Goal: Transaction & Acquisition: Subscribe to service/newsletter

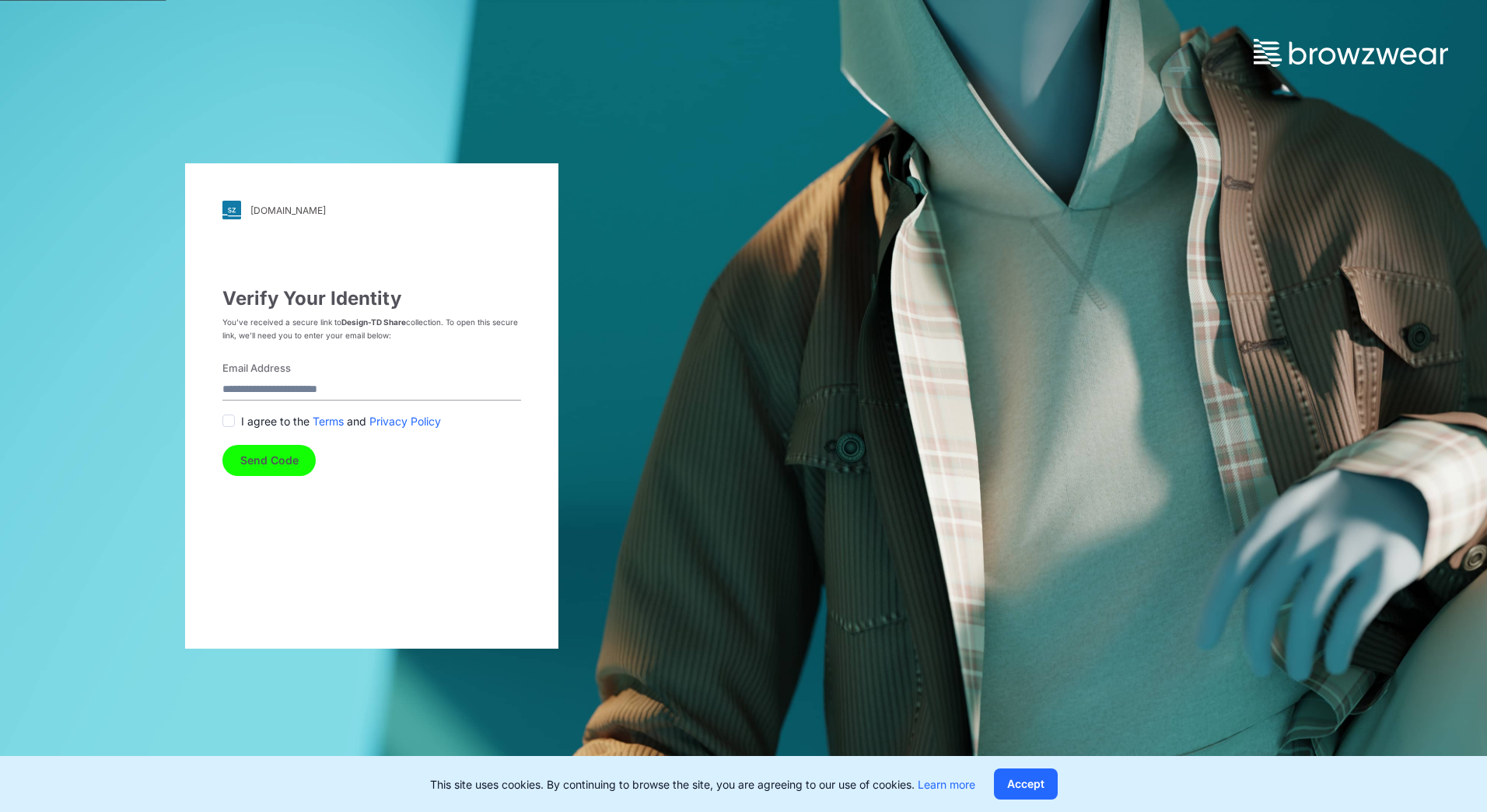
click at [288, 390] on input "Email Address" at bounding box center [372, 390] width 299 height 21
type input "**********"
drag, startPoint x: 231, startPoint y: 422, endPoint x: 255, endPoint y: 441, distance: 30.6
click at [233, 423] on span at bounding box center [228, 420] width 12 height 12
click at [259, 453] on button "Send Code" at bounding box center [269, 460] width 93 height 31
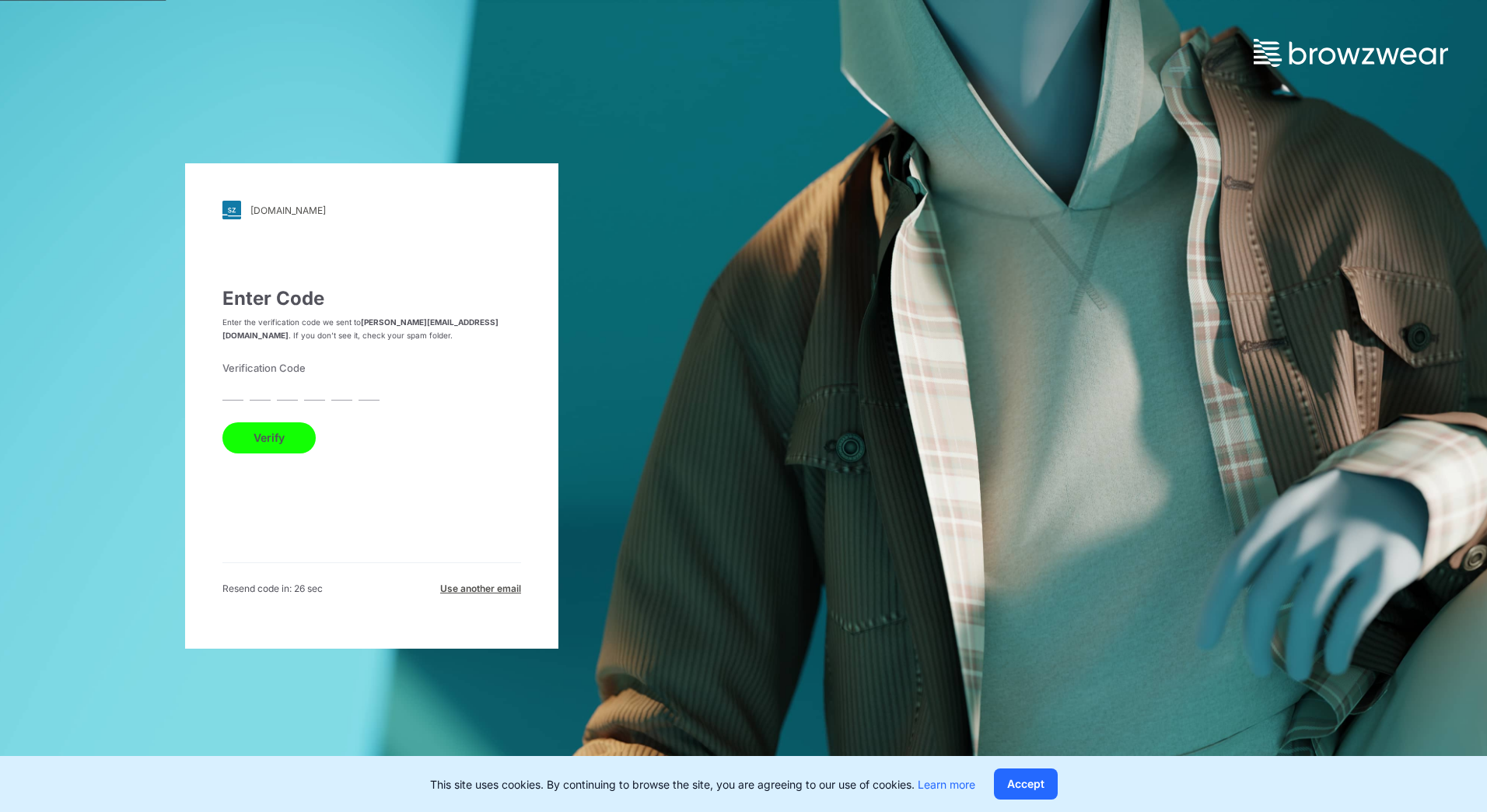
click at [236, 395] on input "text" at bounding box center [232, 390] width 21 height 21
type input "*"
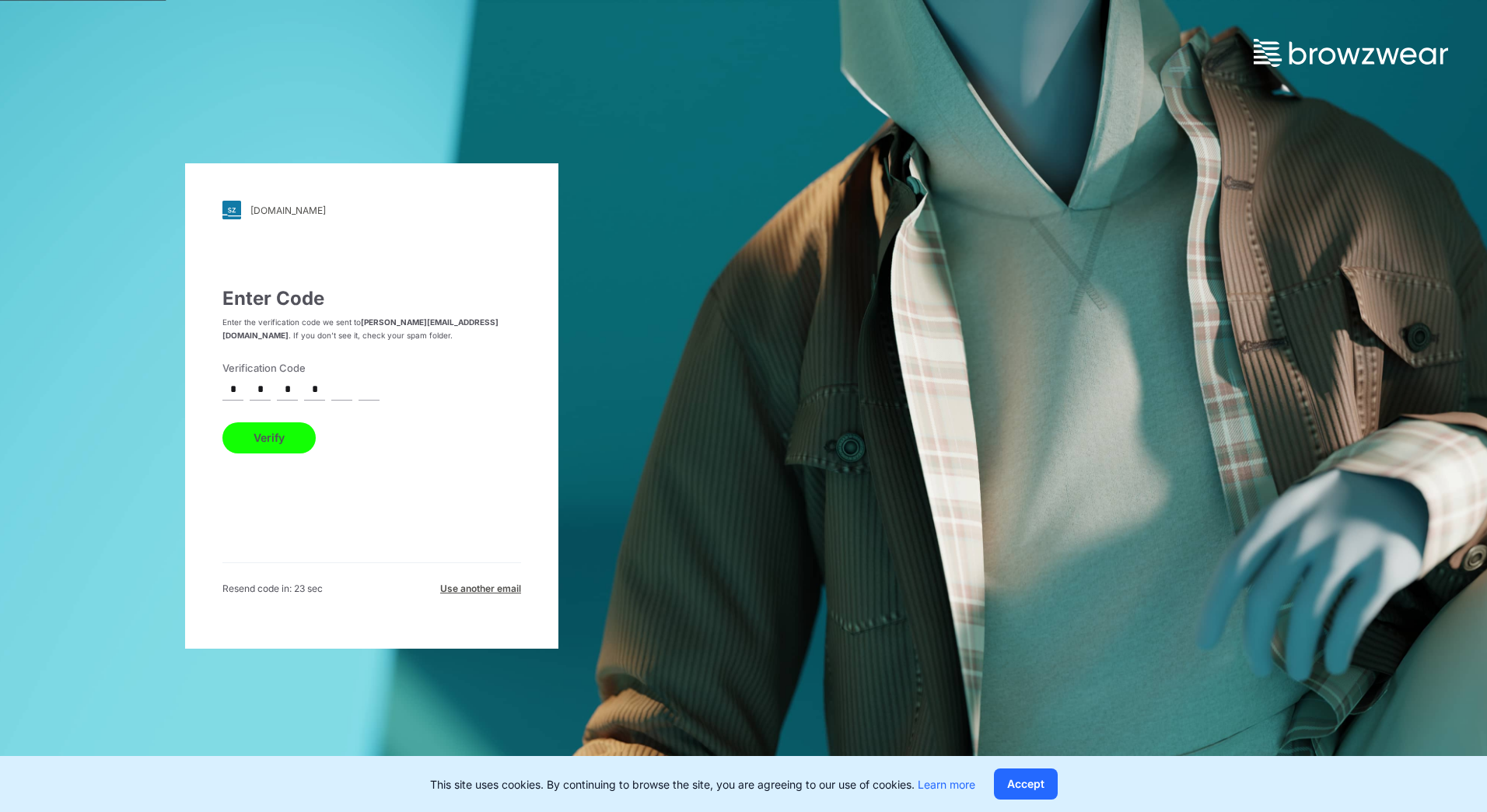
type input "*"
click at [222, 422] on button "Verify" at bounding box center [269, 438] width 93 height 31
type input "*"
click at [222, 422] on button "Verify" at bounding box center [269, 438] width 93 height 31
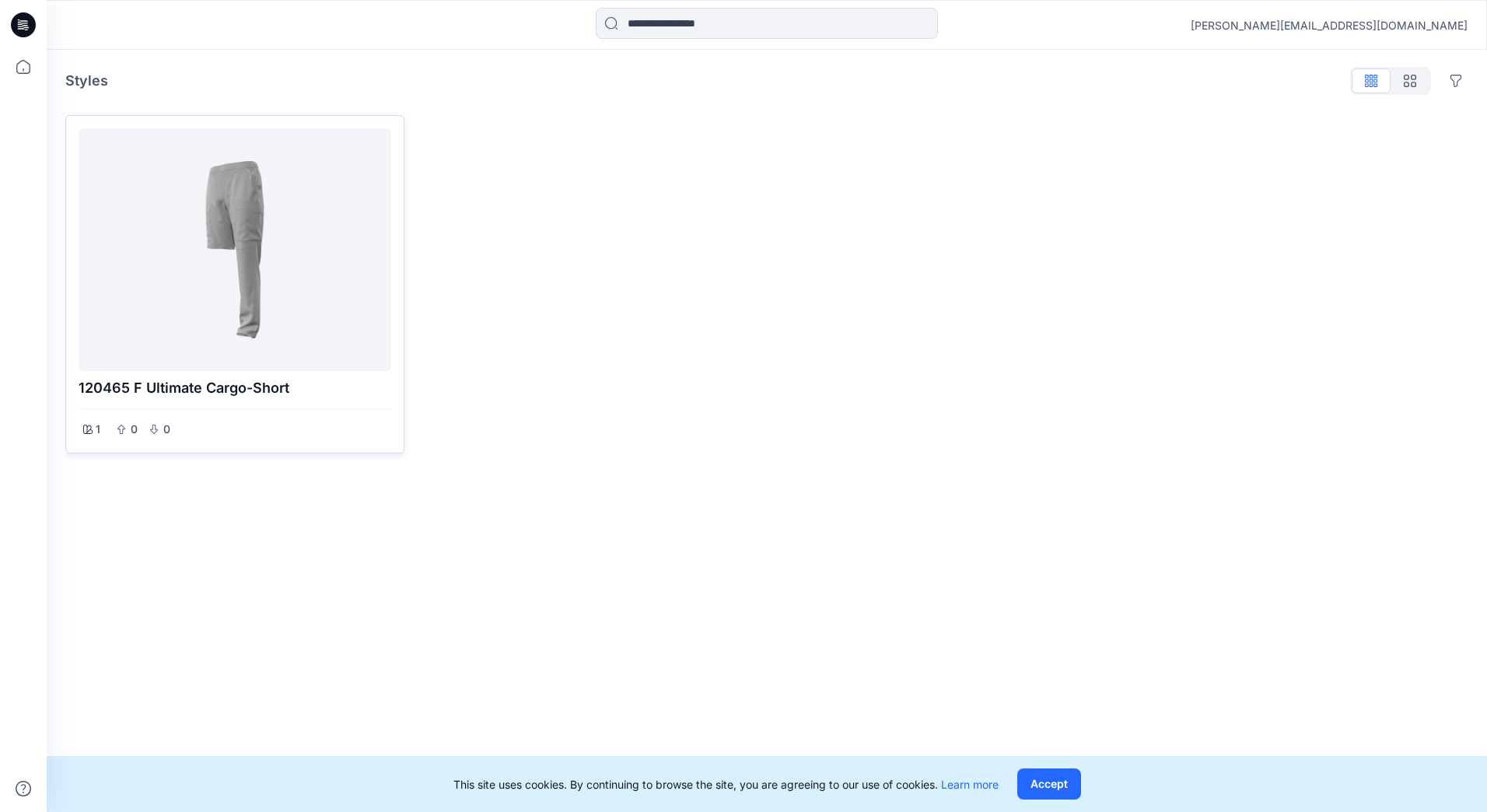
click at [317, 315] on div at bounding box center [235, 249] width 300 height 230
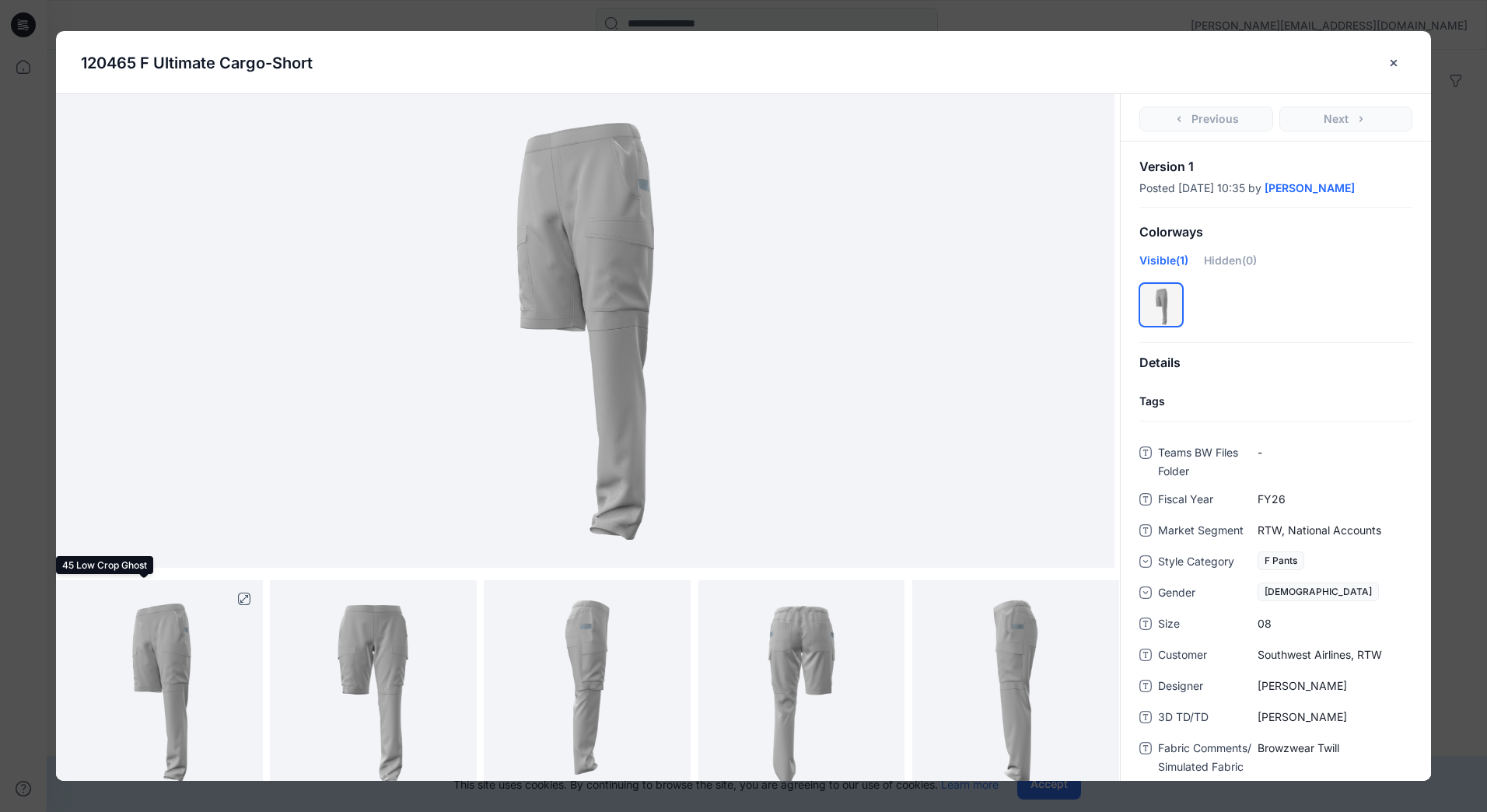
click at [217, 678] on img at bounding box center [159, 683] width 166 height 207
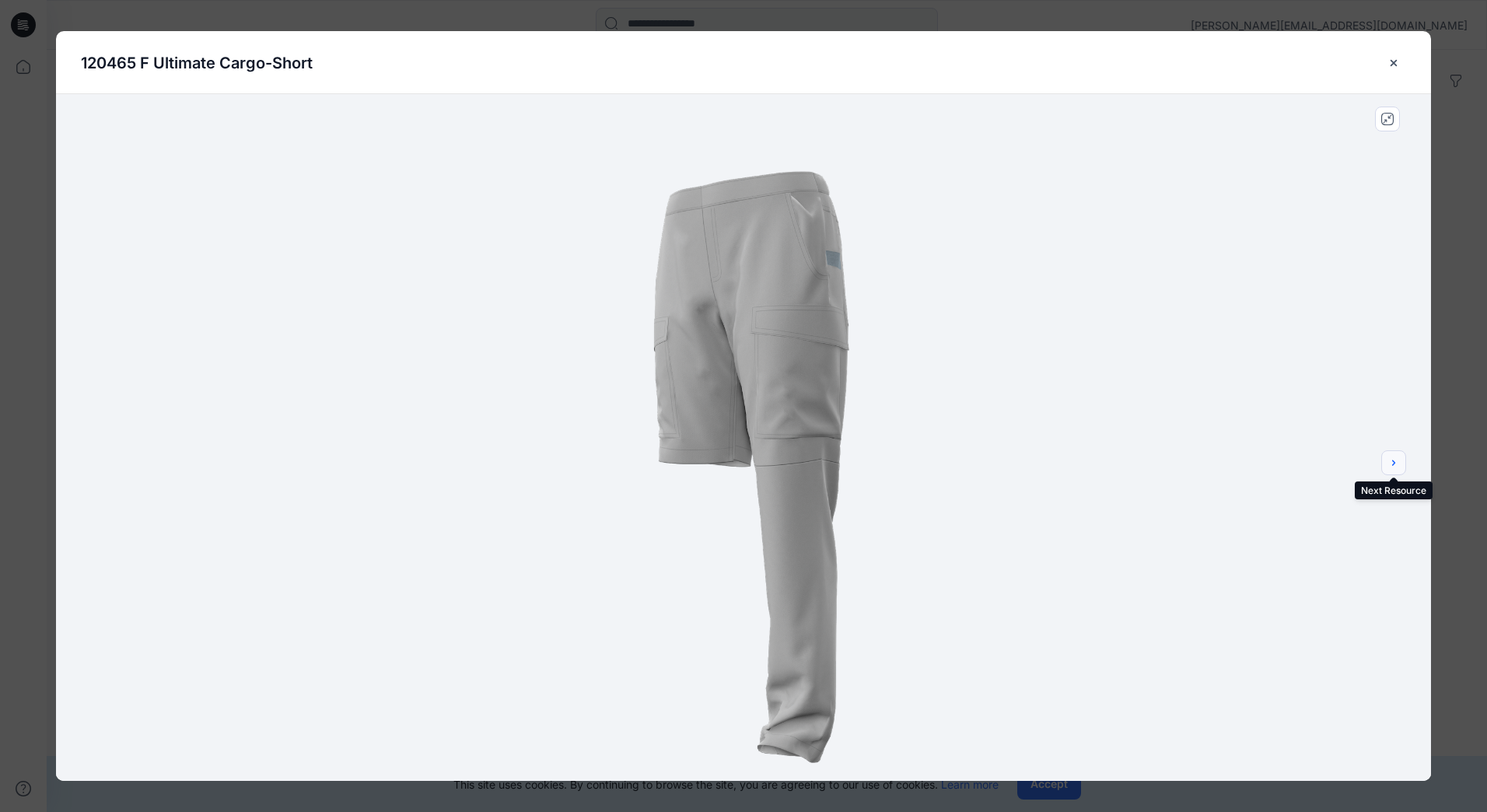
click at [1392, 460] on icon "next" at bounding box center [1394, 462] width 12 height 12
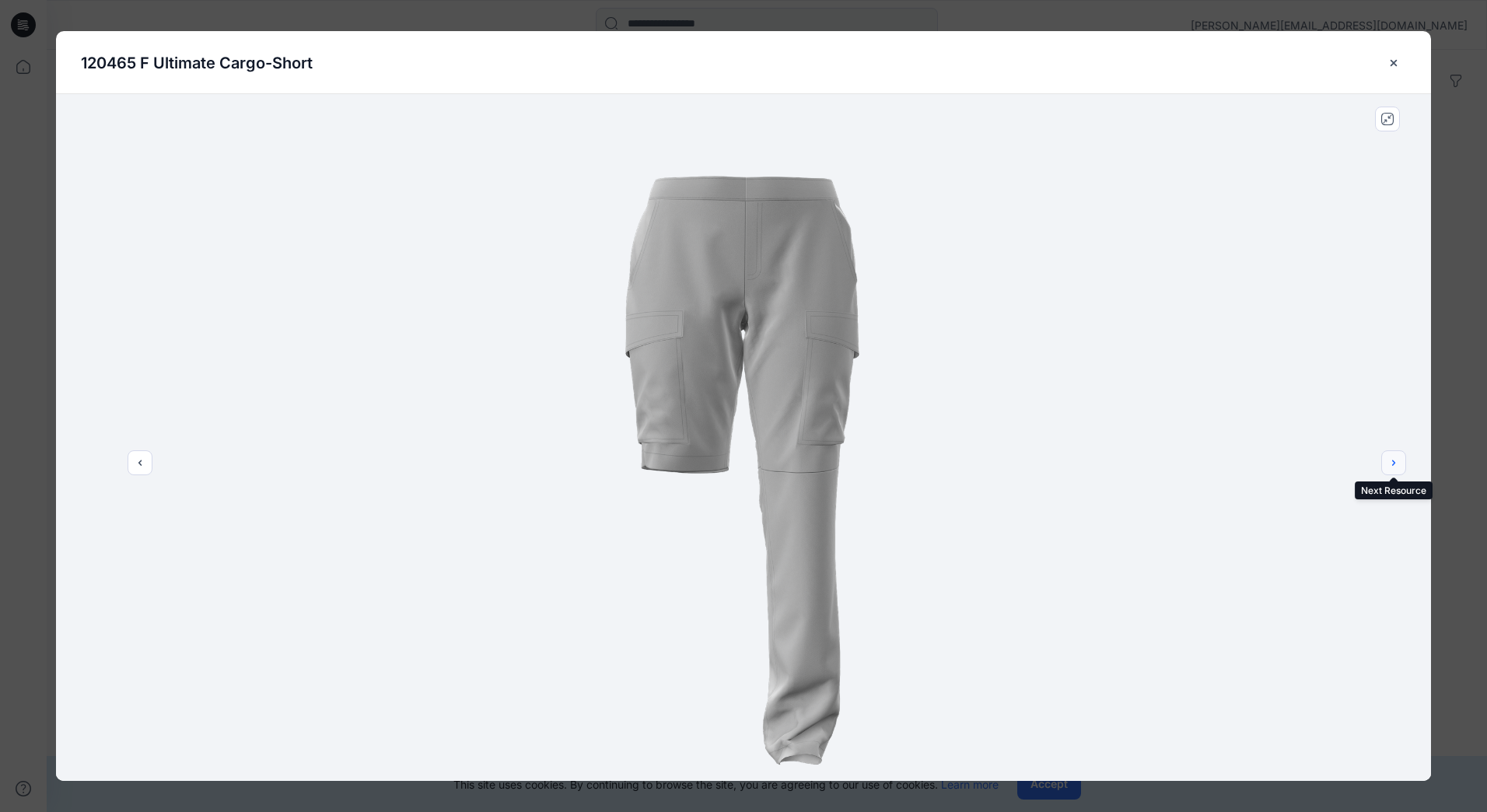
click at [1386, 460] on button "next" at bounding box center [1394, 463] width 25 height 25
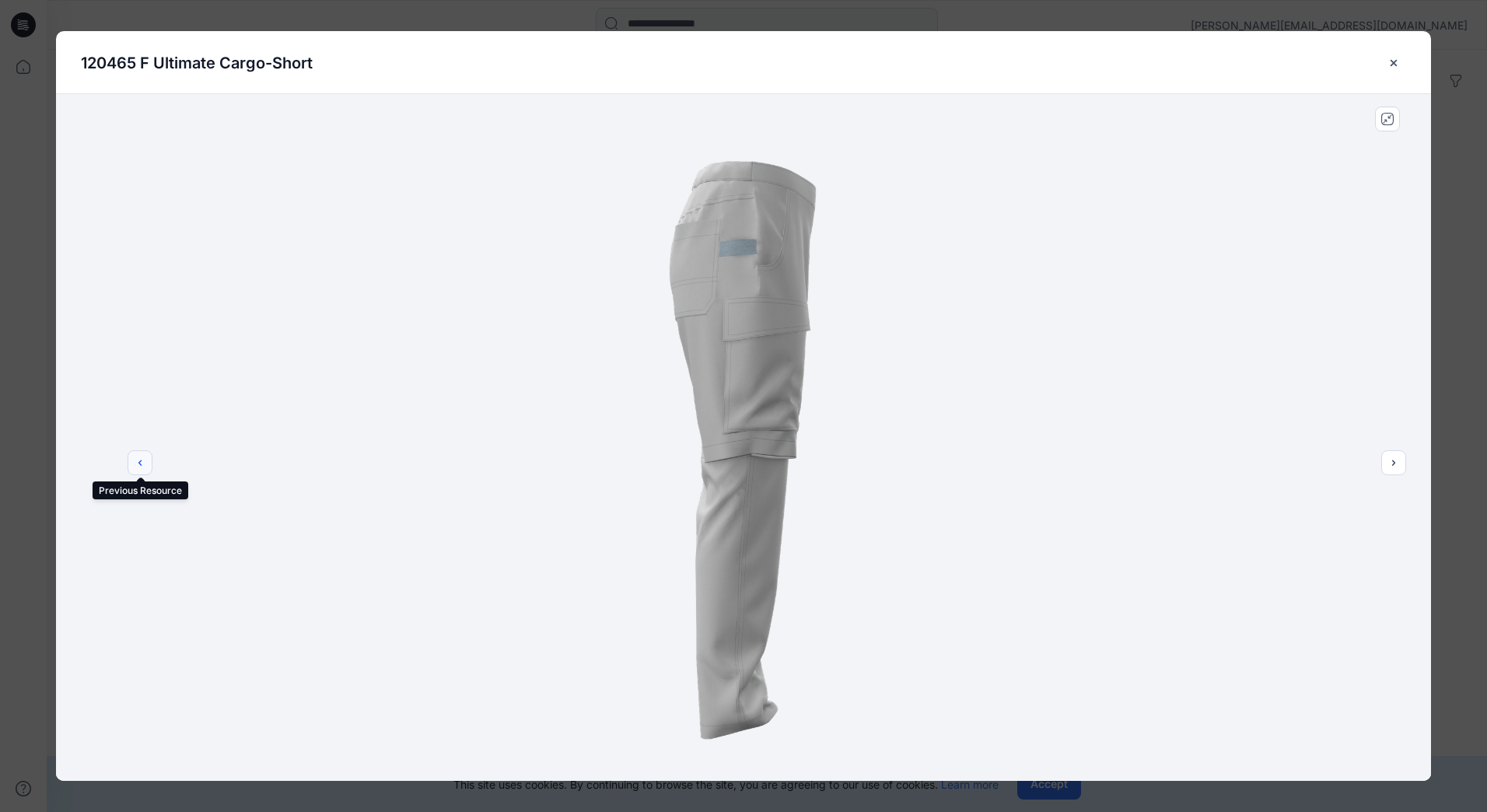
click at [140, 463] on icon "previous" at bounding box center [140, 462] width 3 height 6
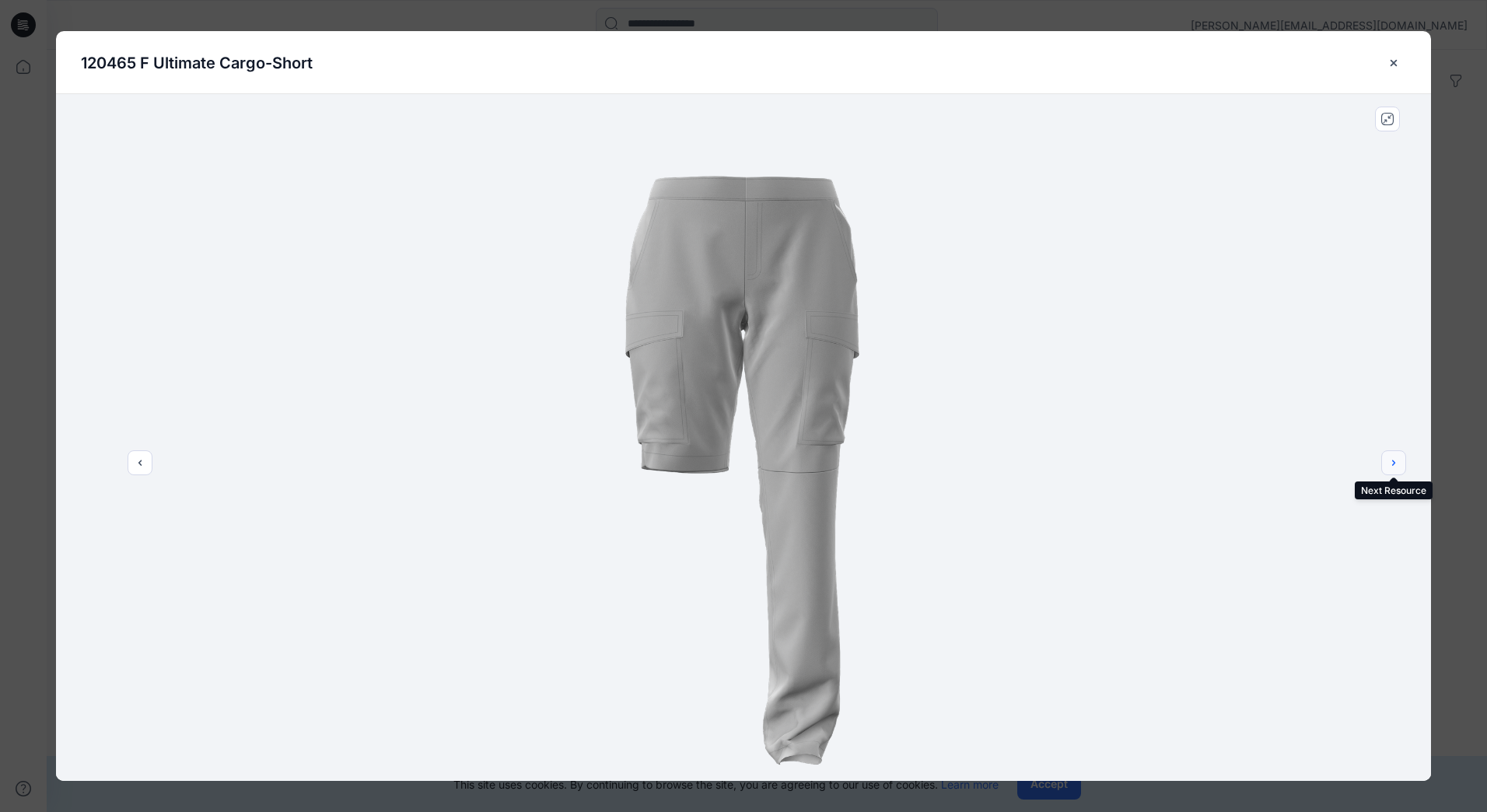
click at [1394, 458] on icon "next" at bounding box center [1394, 462] width 12 height 12
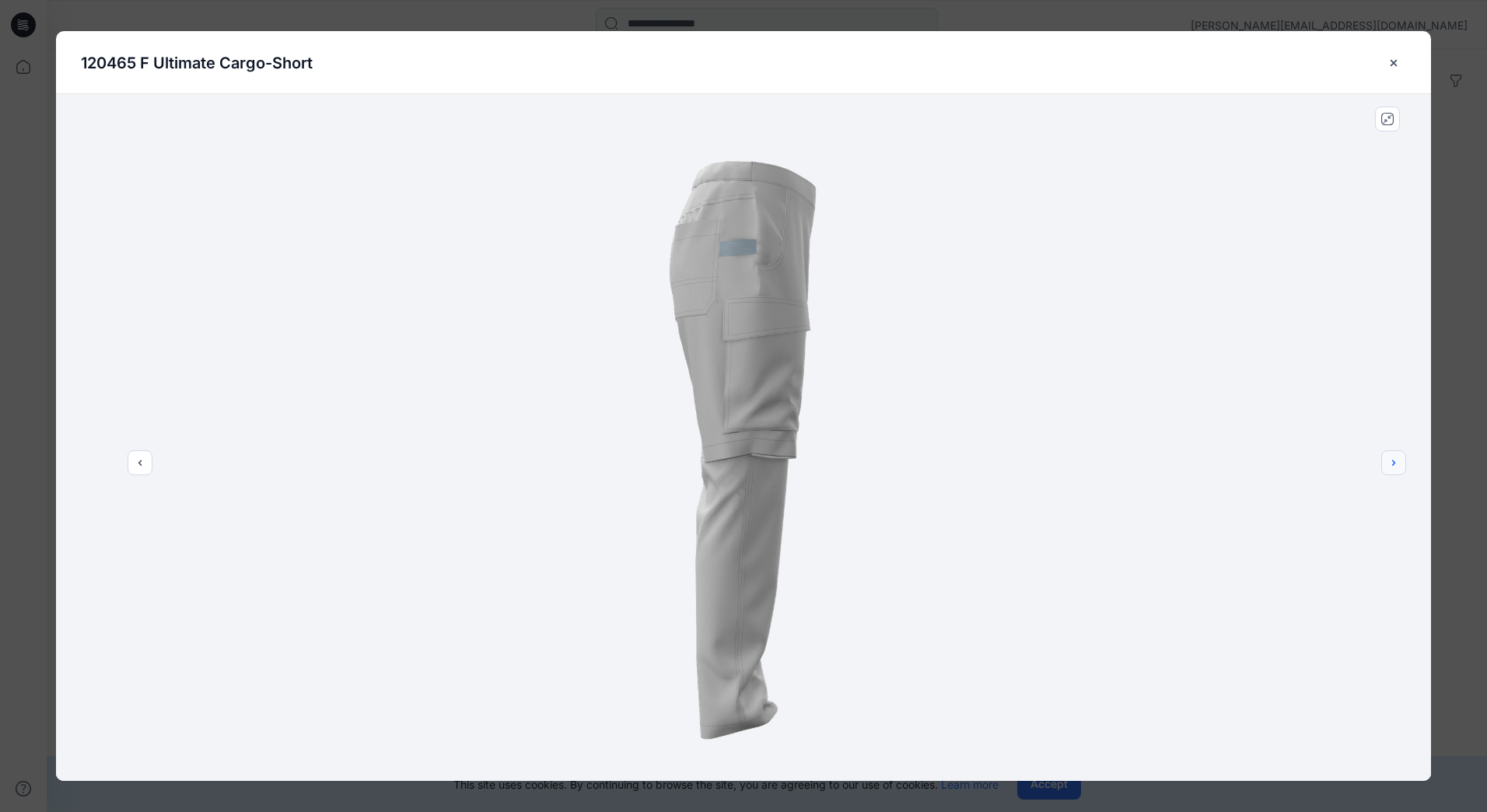
click at [1394, 458] on icon "next" at bounding box center [1394, 462] width 12 height 12
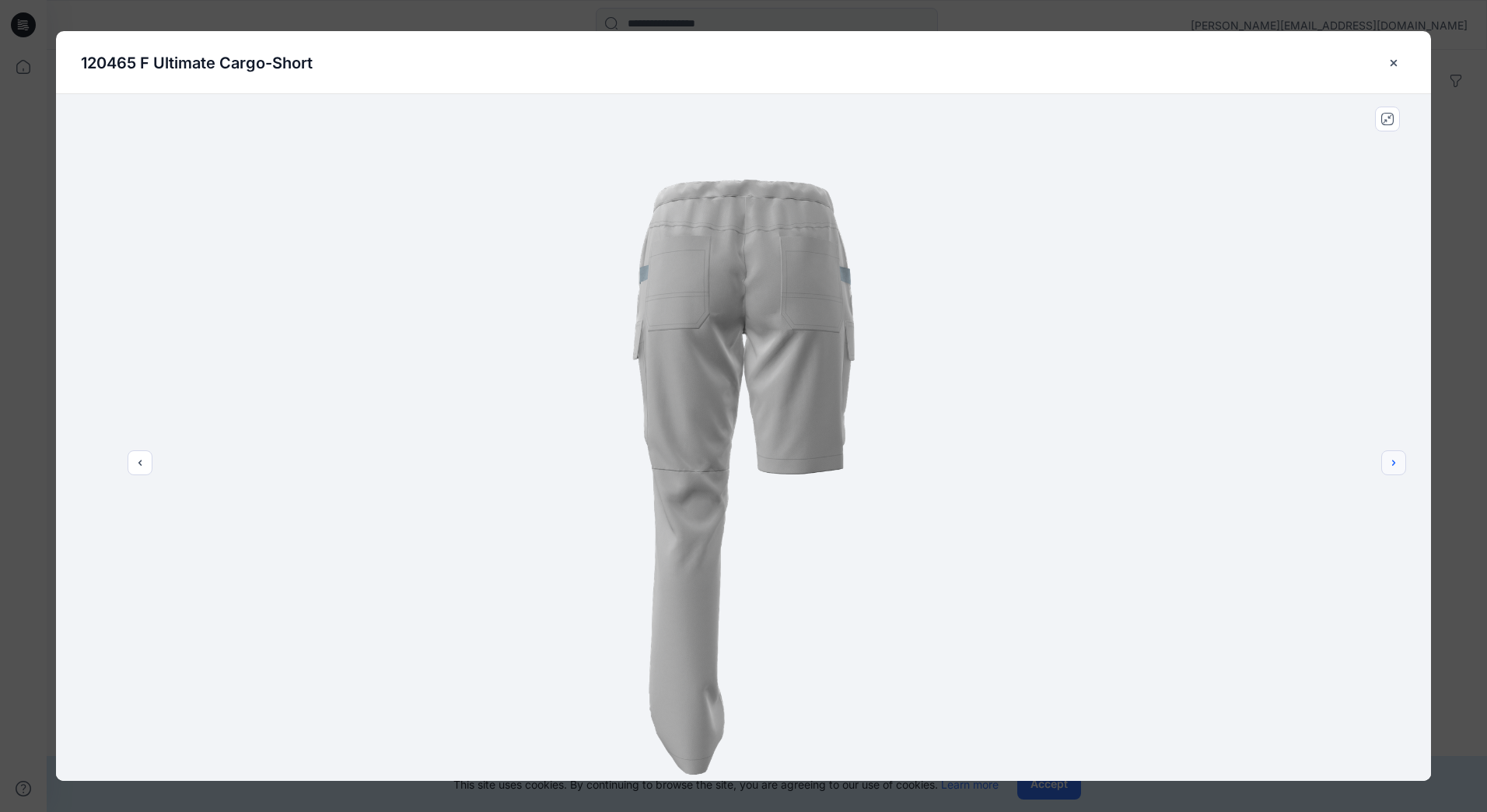
click at [1393, 458] on icon "next" at bounding box center [1394, 462] width 12 height 12
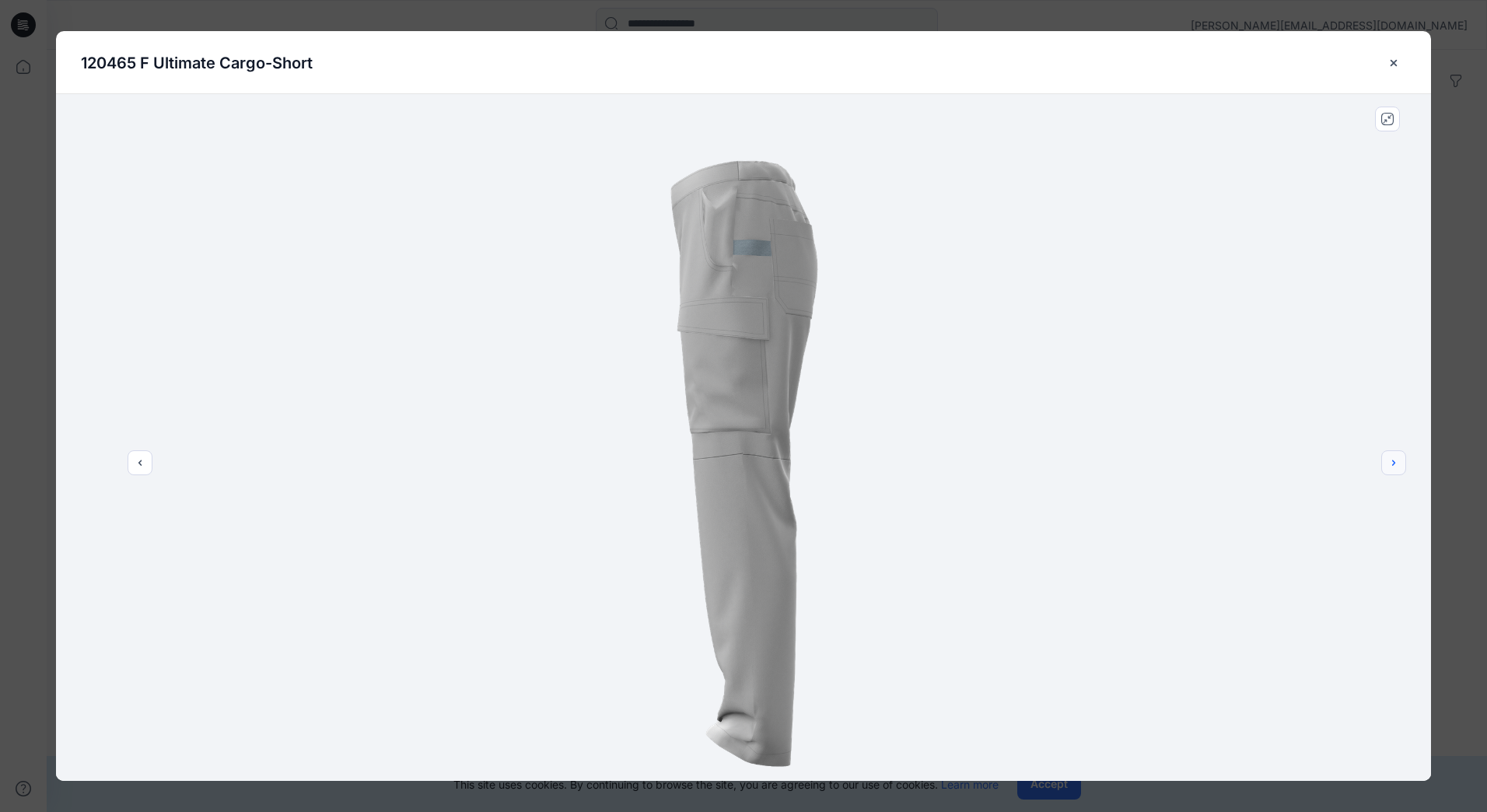
click at [1392, 458] on icon "next" at bounding box center [1394, 462] width 12 height 12
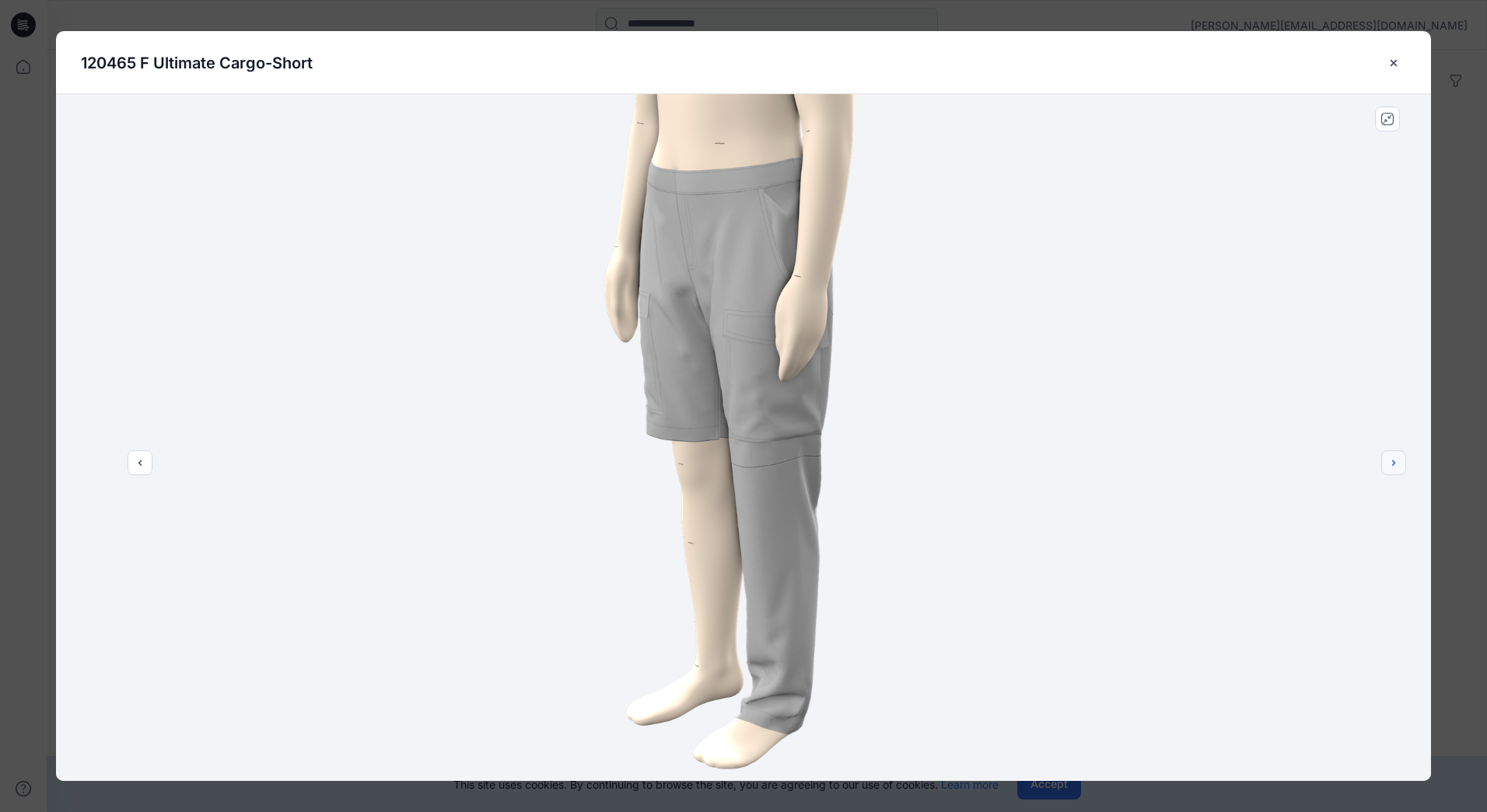
click at [1392, 458] on icon "next" at bounding box center [1394, 462] width 12 height 12
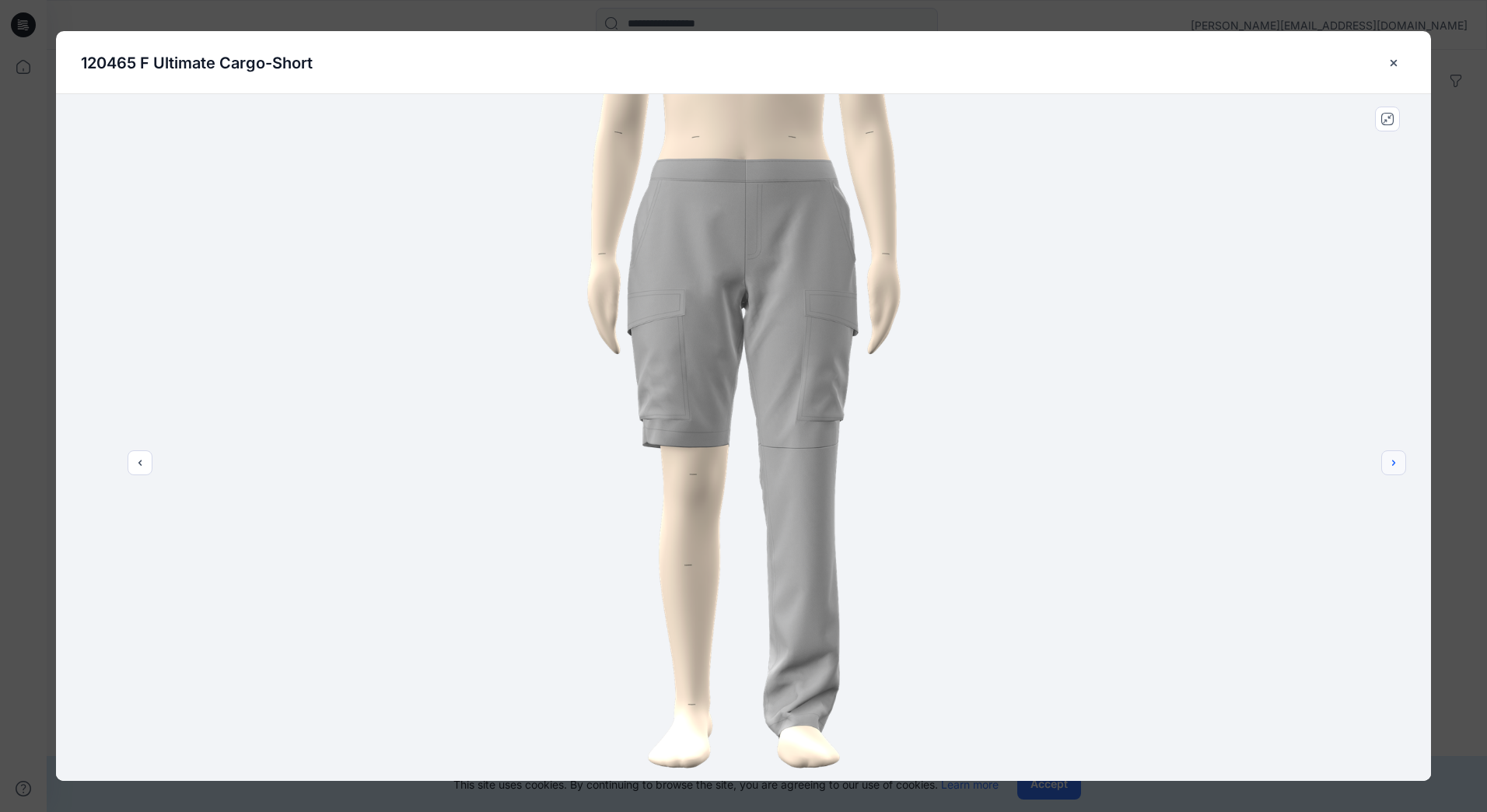
click at [1392, 458] on icon "next" at bounding box center [1394, 462] width 12 height 12
click at [1391, 458] on icon "next" at bounding box center [1394, 462] width 12 height 12
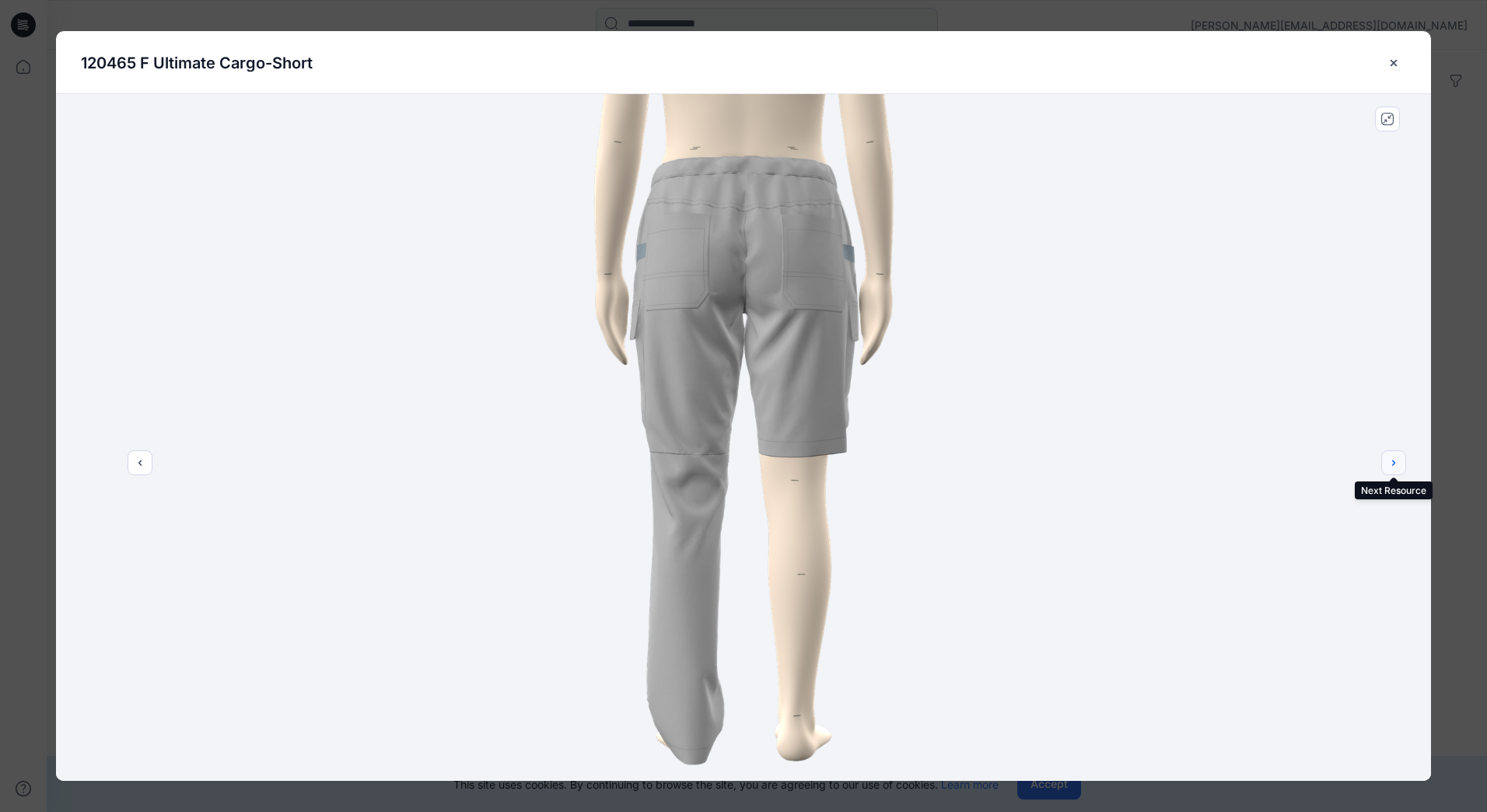
click at [1393, 464] on icon "next" at bounding box center [1394, 462] width 3 height 6
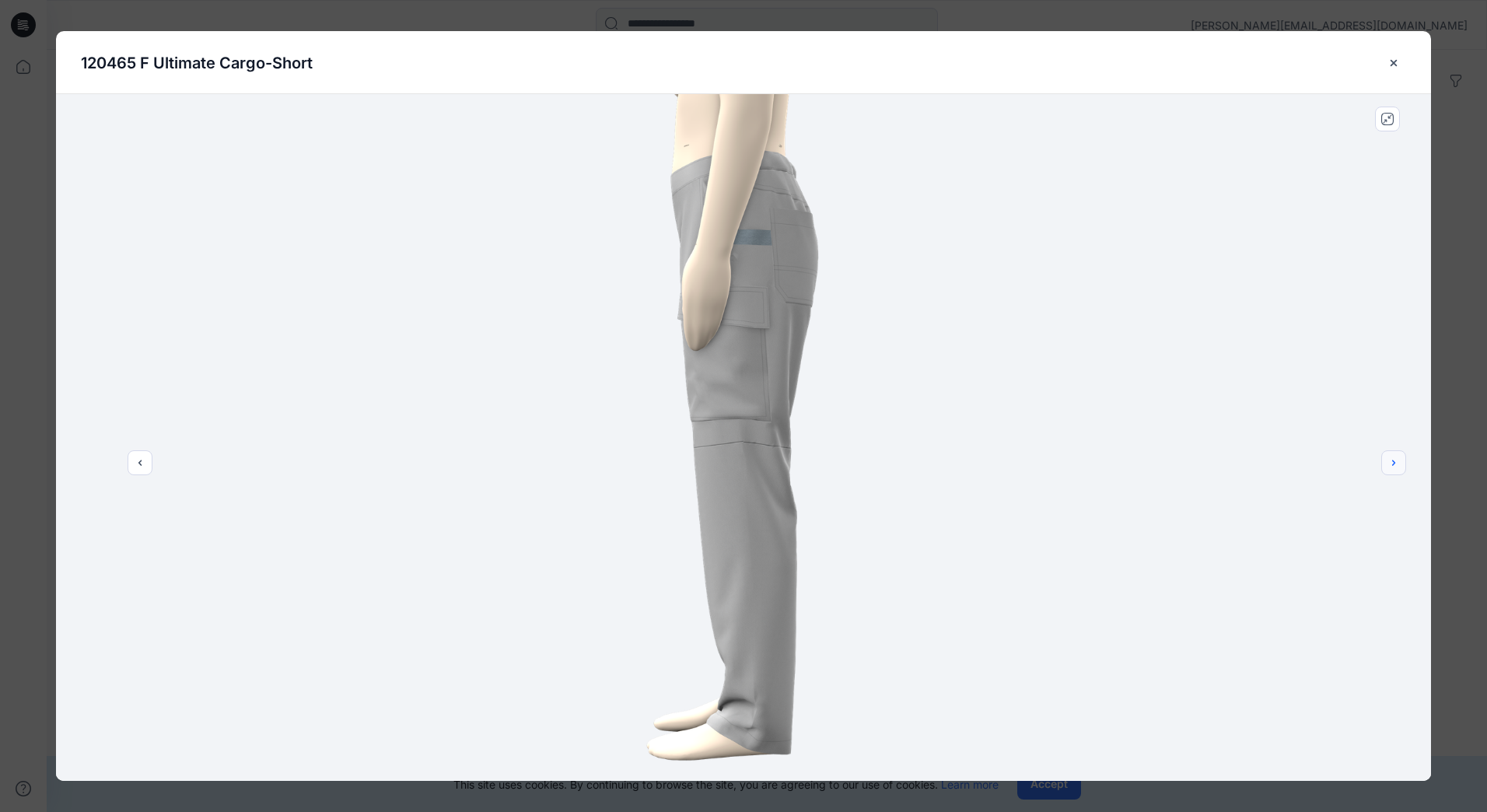
click at [1393, 464] on icon "next" at bounding box center [1394, 462] width 3 height 6
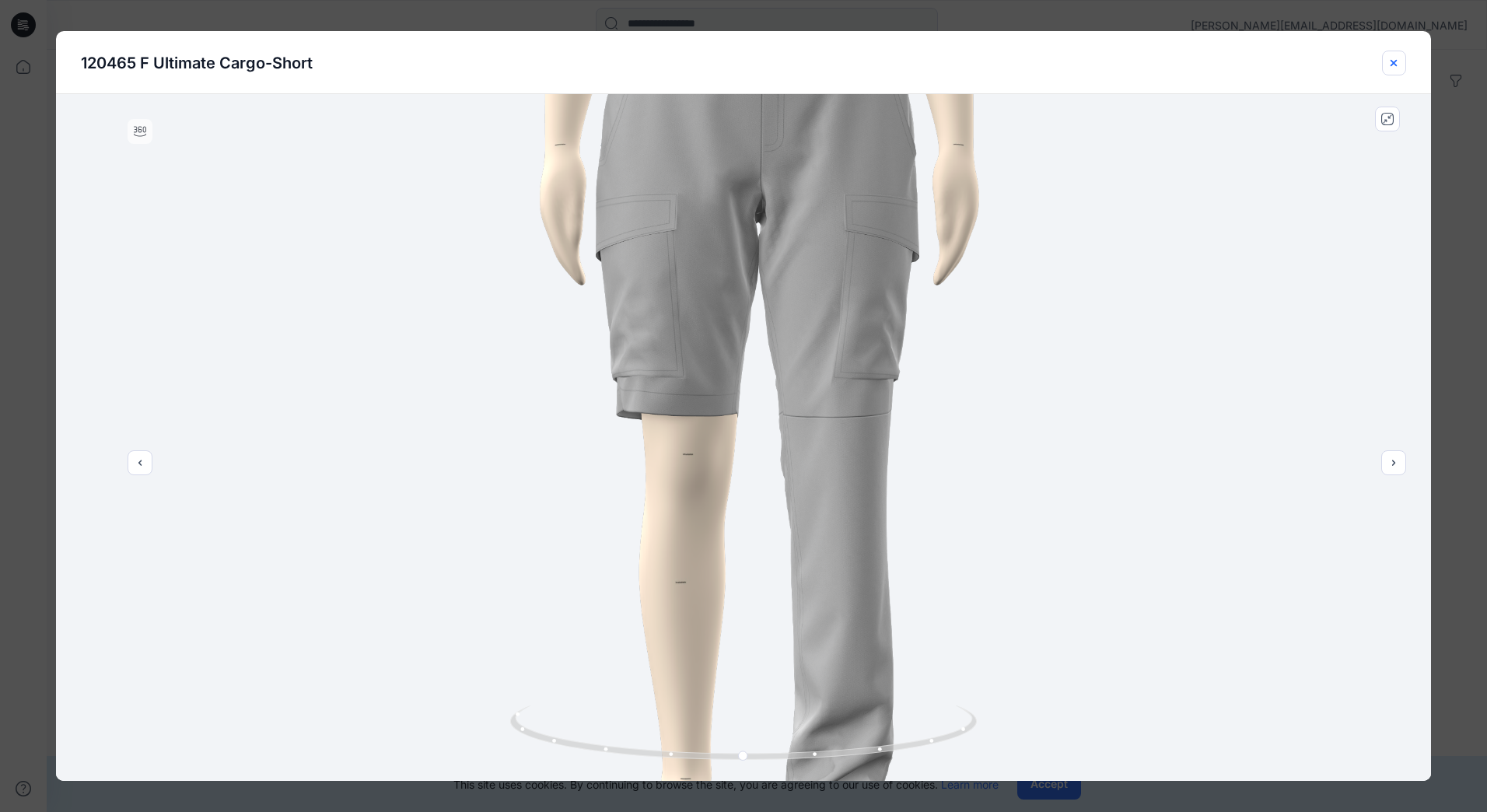
click at [1392, 68] on icon "close-btn" at bounding box center [1394, 63] width 12 height 12
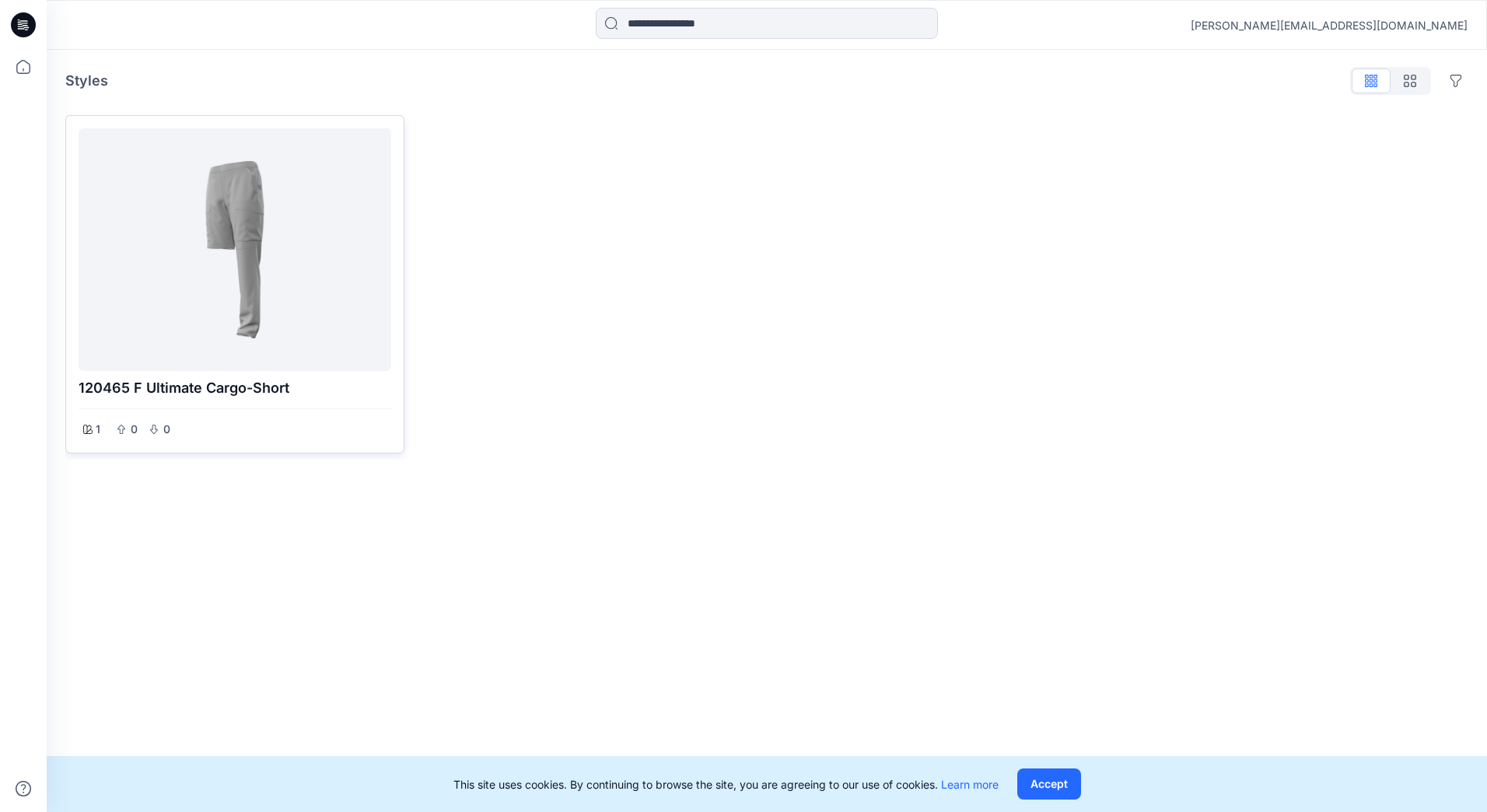
click at [255, 235] on div at bounding box center [235, 249] width 300 height 230
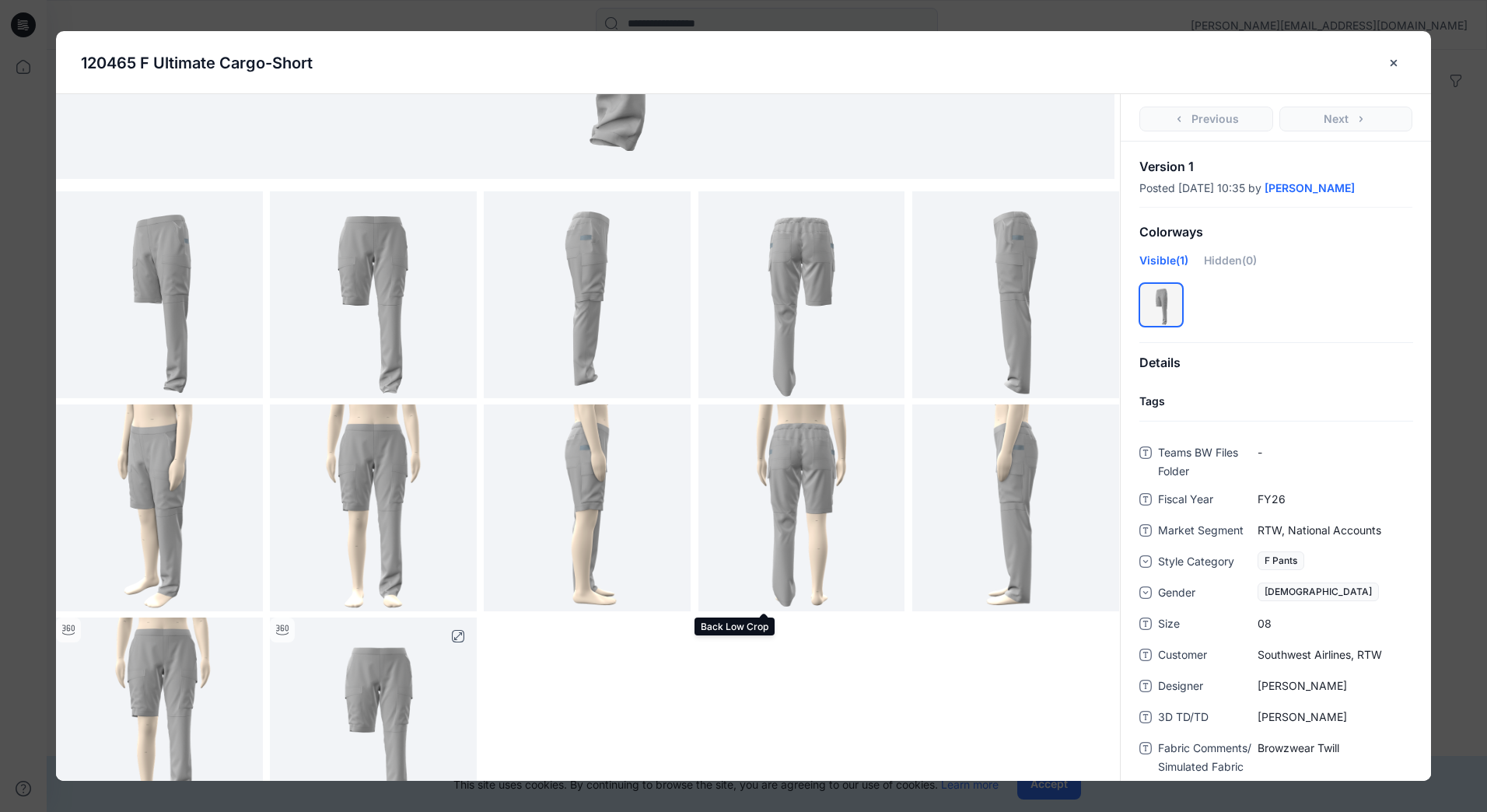
scroll to position [432, 0]
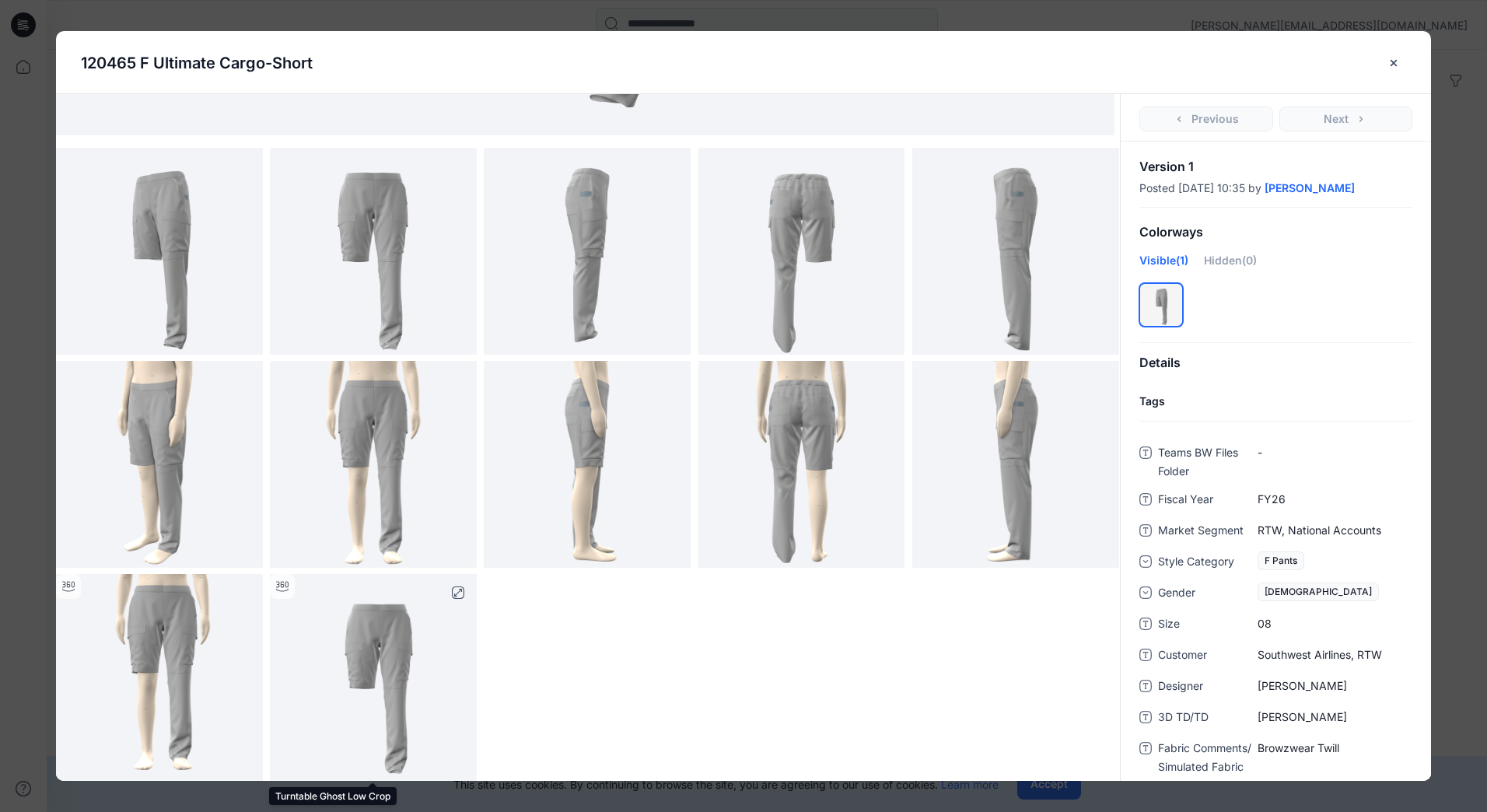
click at [381, 688] on img at bounding box center [373, 677] width 207 height 207
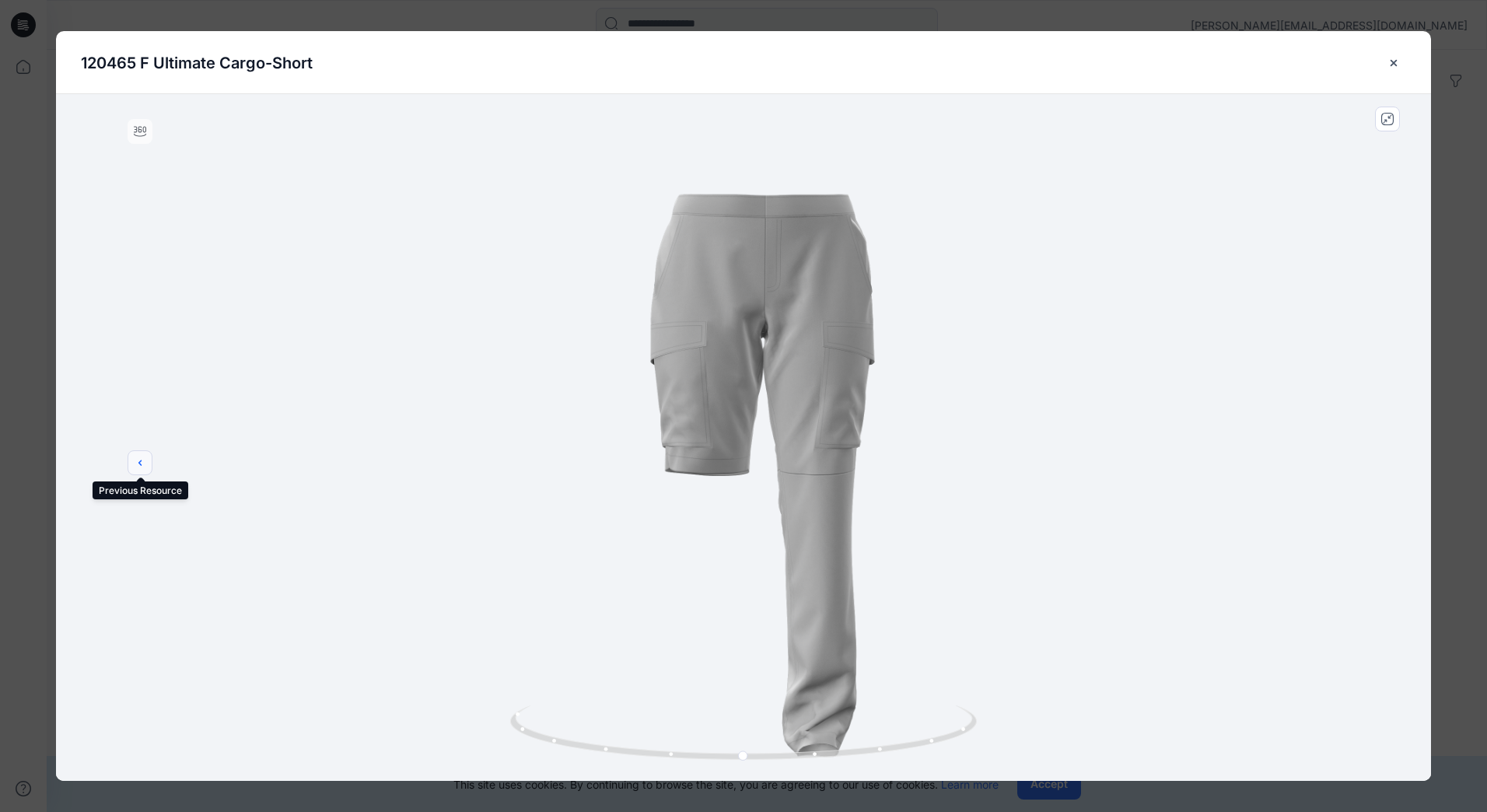
click at [138, 464] on icon "previous" at bounding box center [139, 462] width 12 height 12
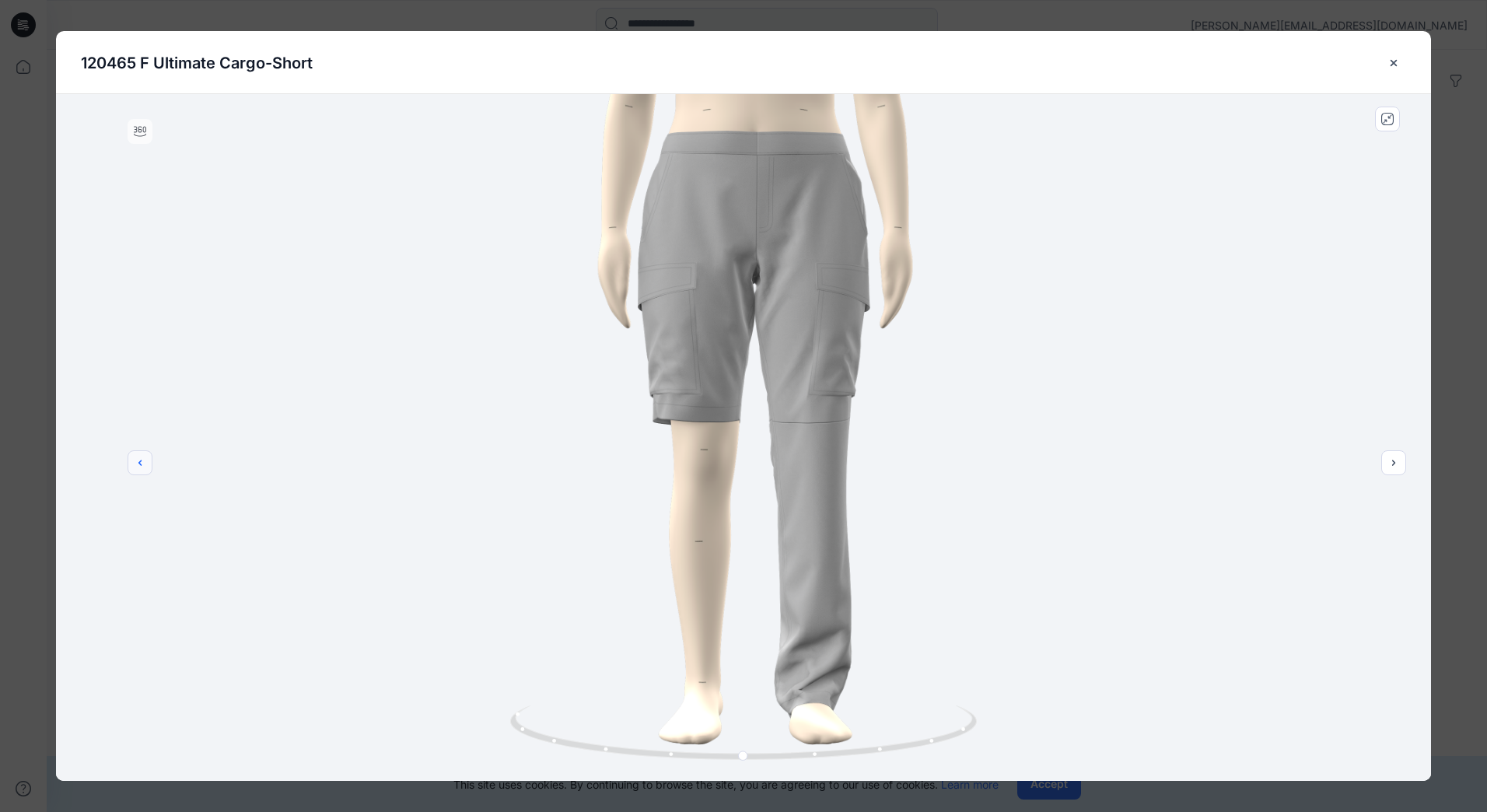
click at [129, 464] on button "previous" at bounding box center [140, 463] width 25 height 25
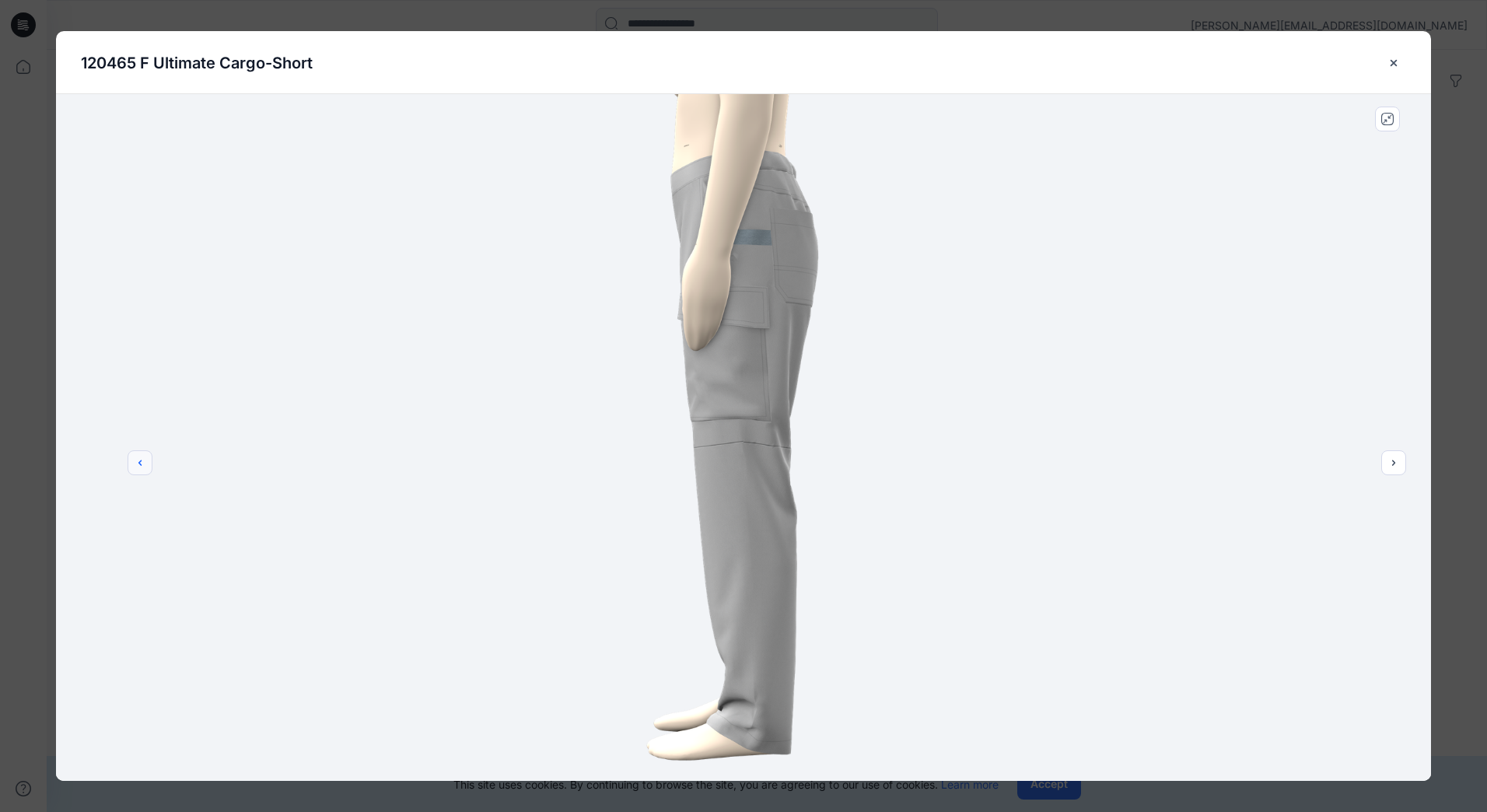
click at [128, 464] on button "previous" at bounding box center [140, 463] width 25 height 25
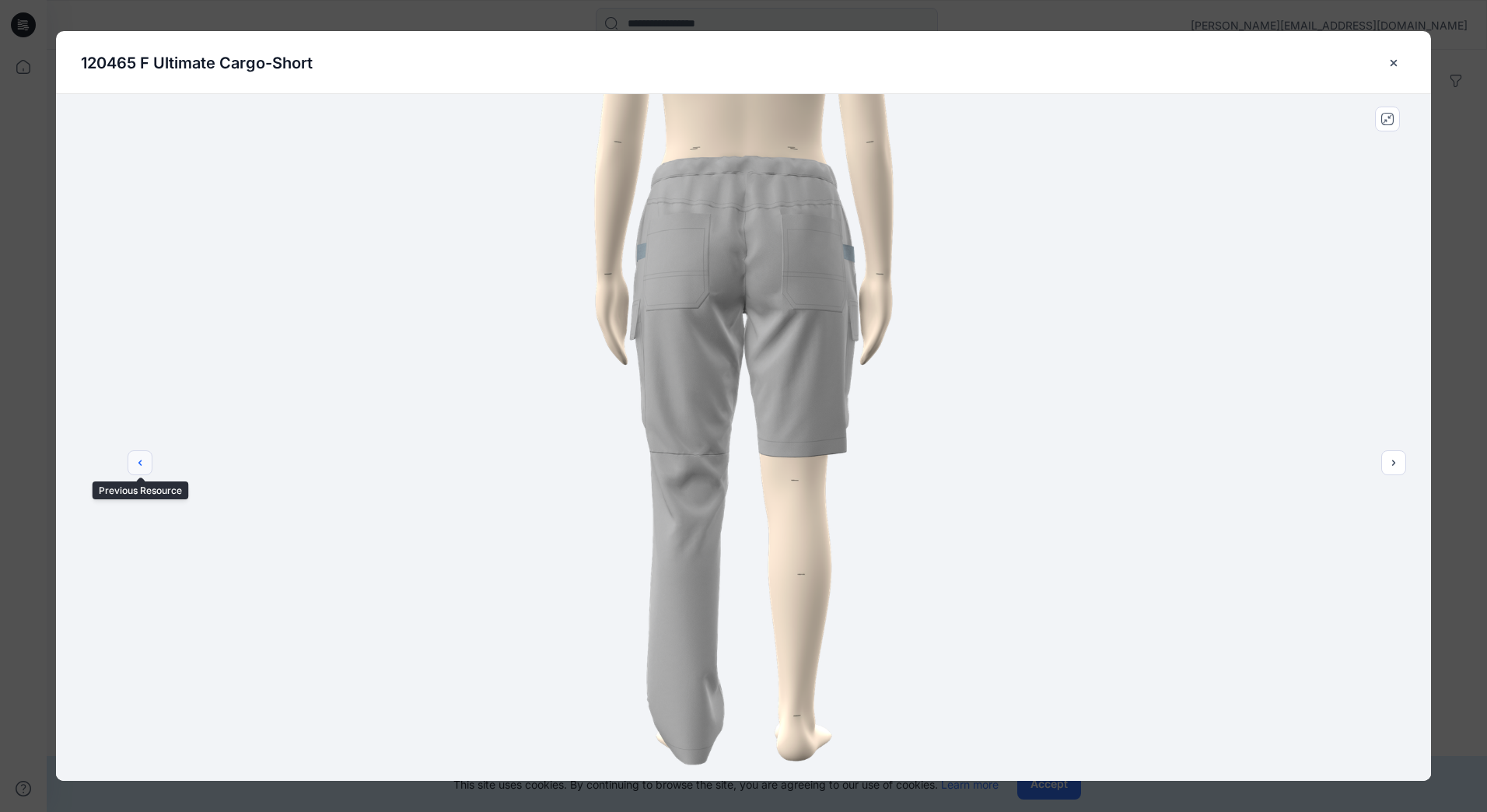
click at [129, 465] on button "previous" at bounding box center [140, 463] width 25 height 25
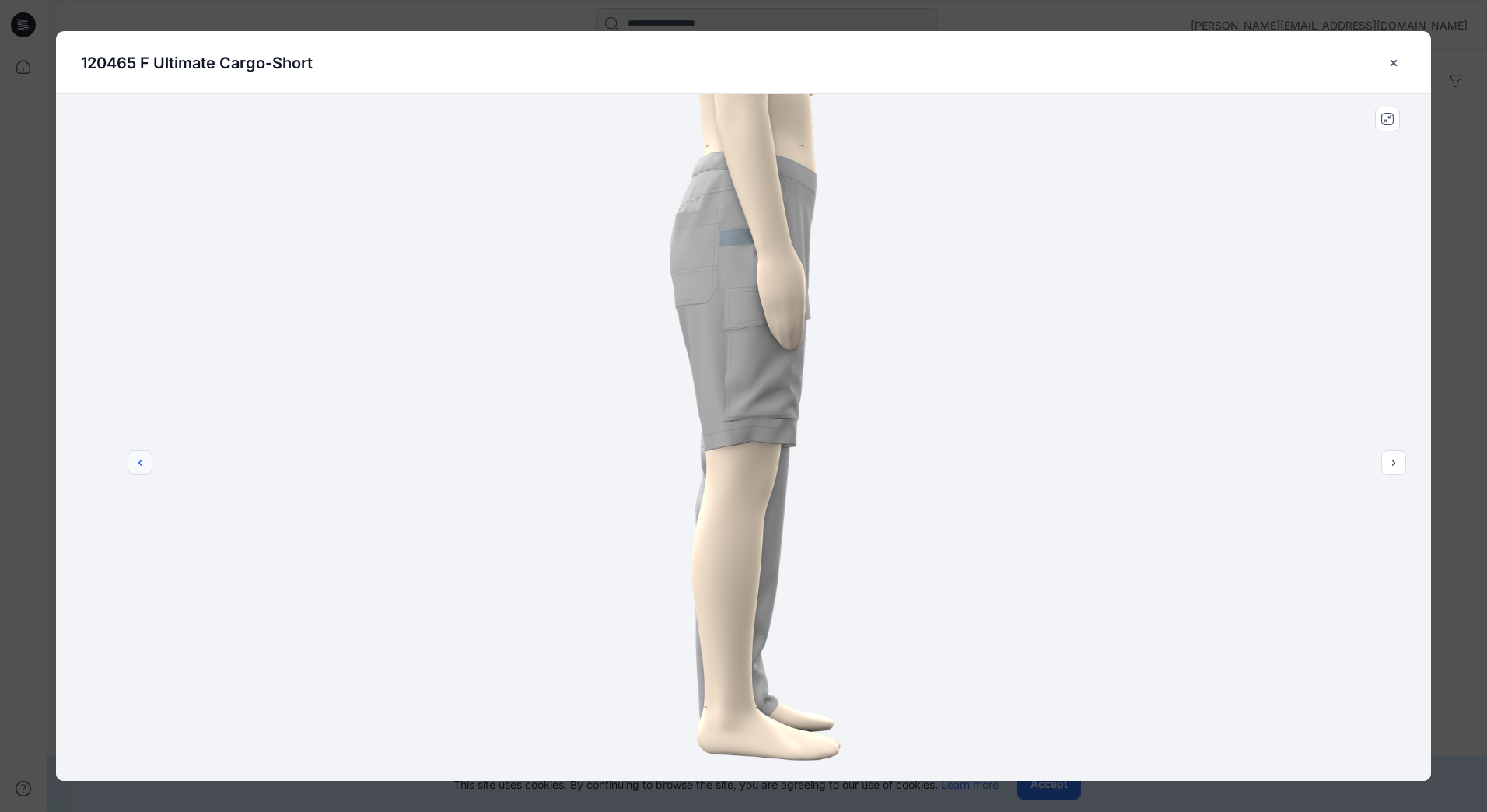
click at [129, 465] on button "previous" at bounding box center [140, 463] width 25 height 25
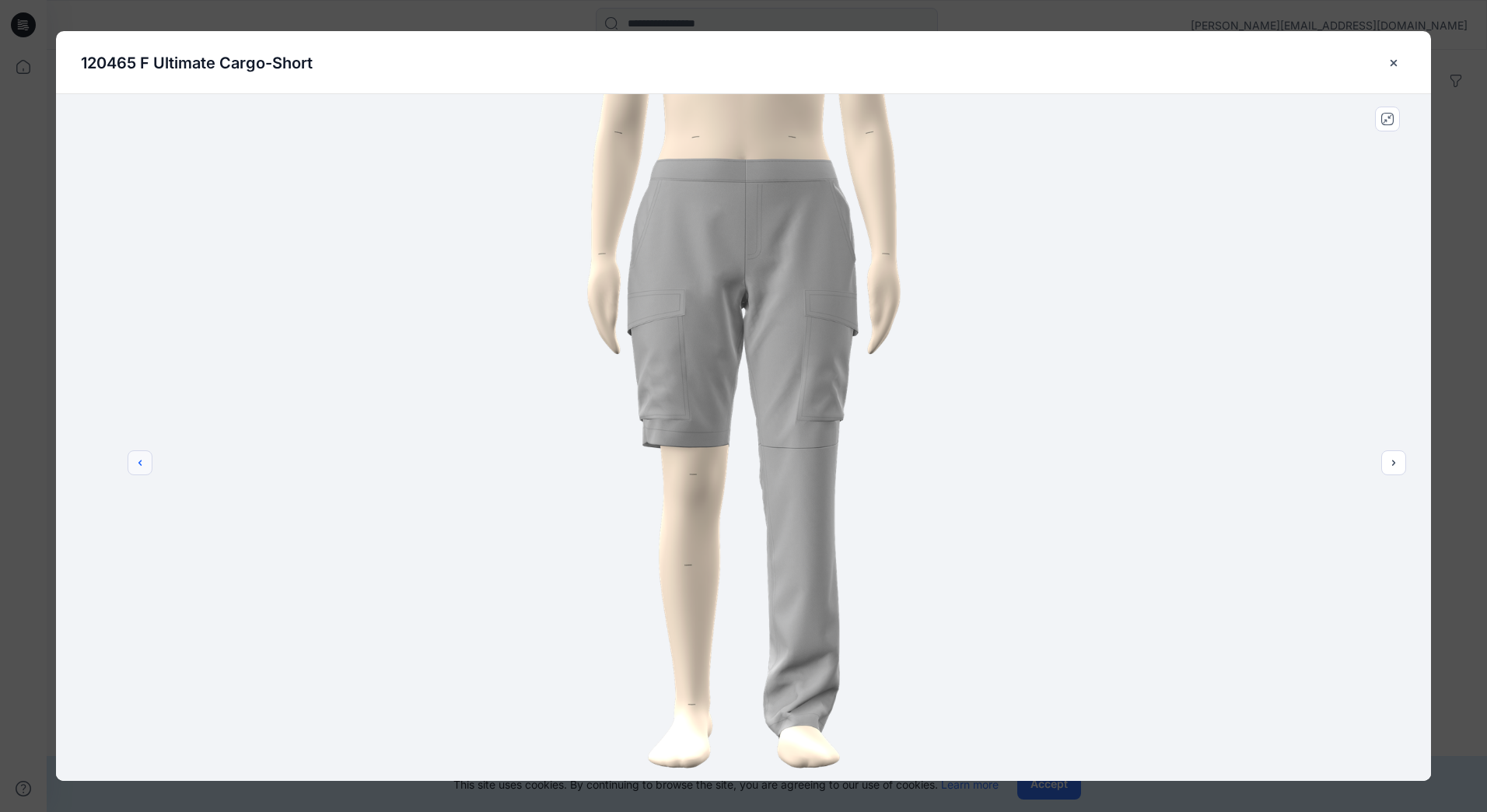
click at [129, 465] on button "previous" at bounding box center [140, 463] width 25 height 25
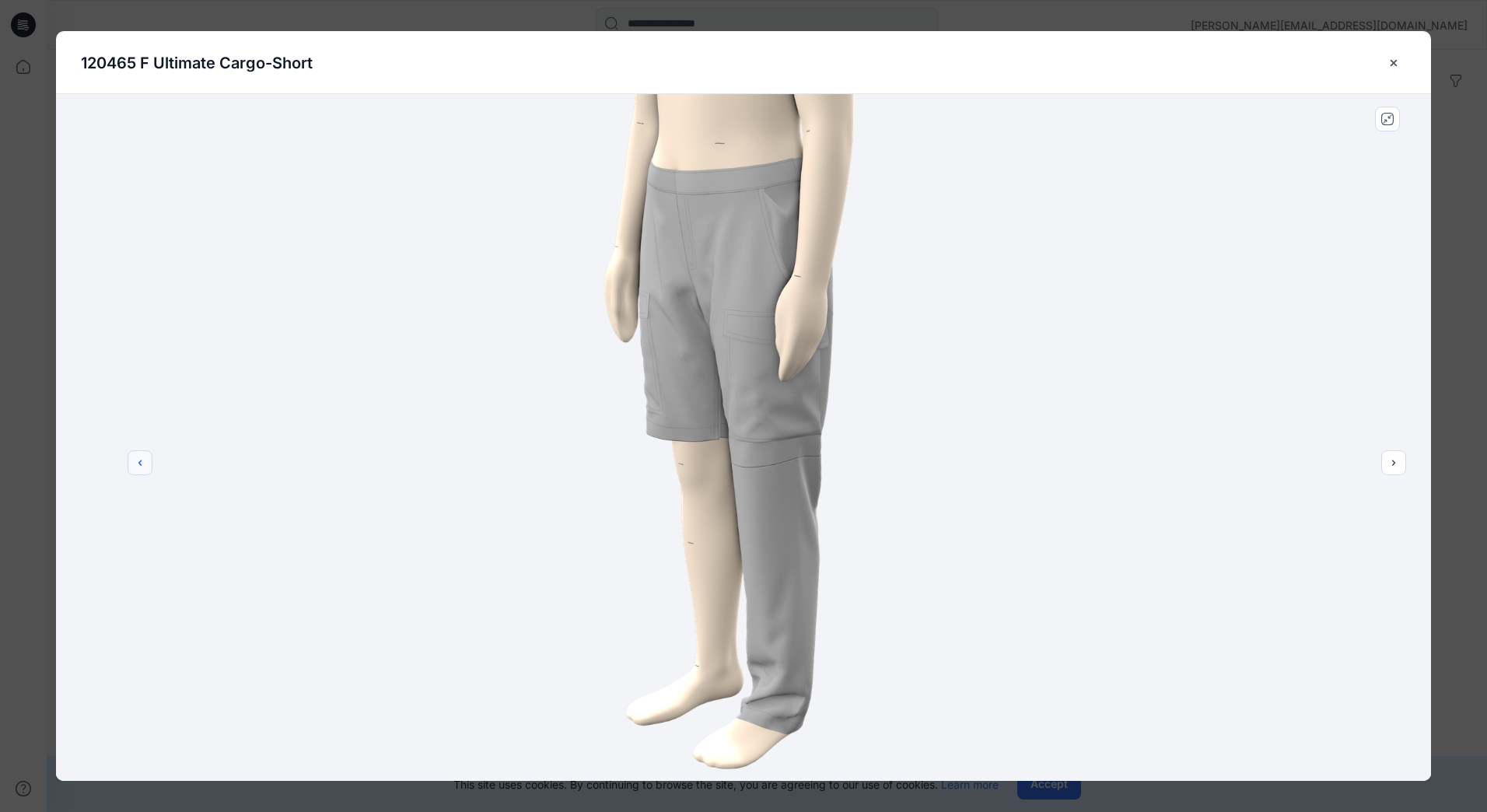
click at [129, 465] on button "previous" at bounding box center [140, 463] width 25 height 25
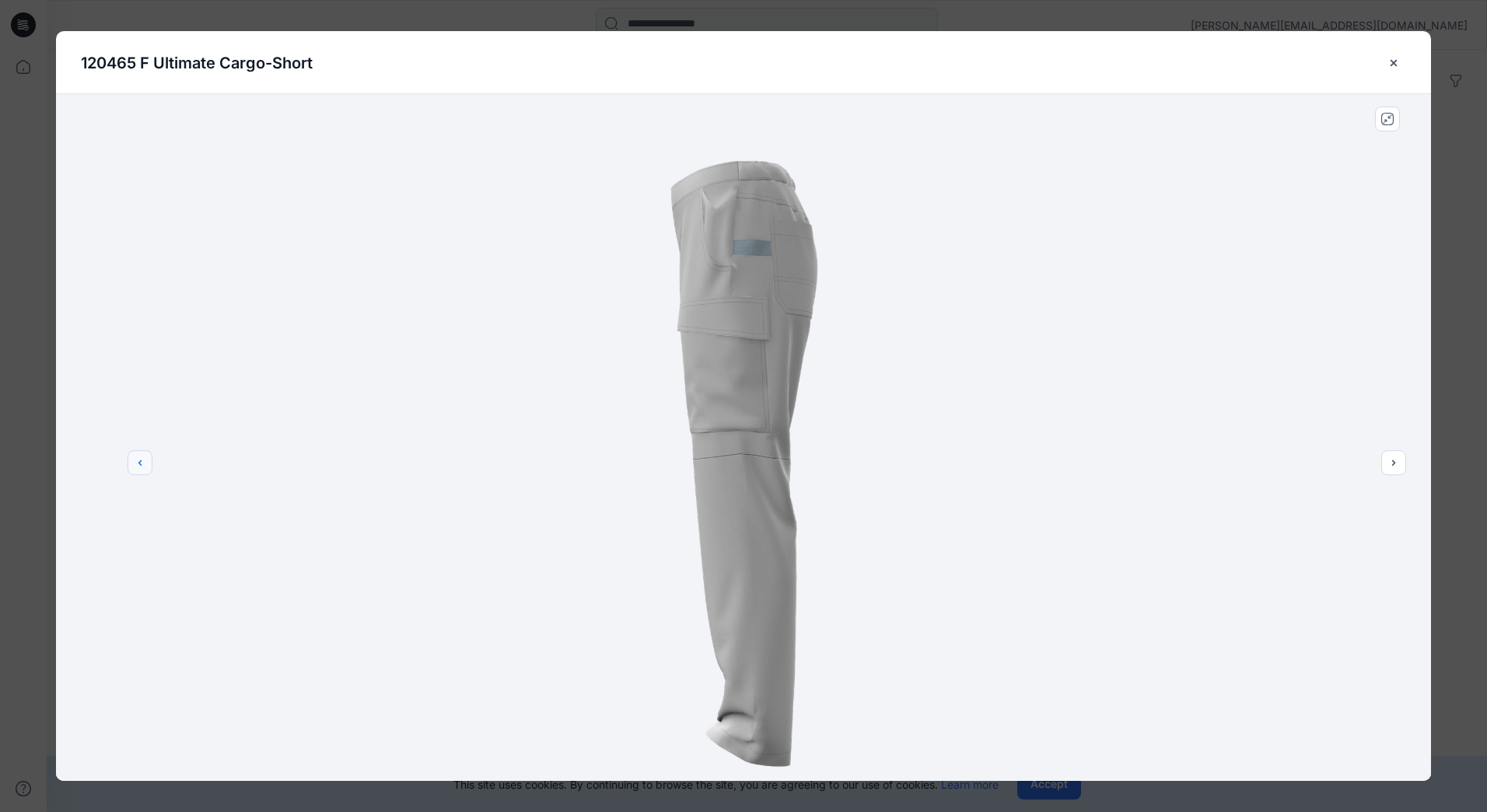
click at [129, 464] on button "previous" at bounding box center [140, 463] width 25 height 25
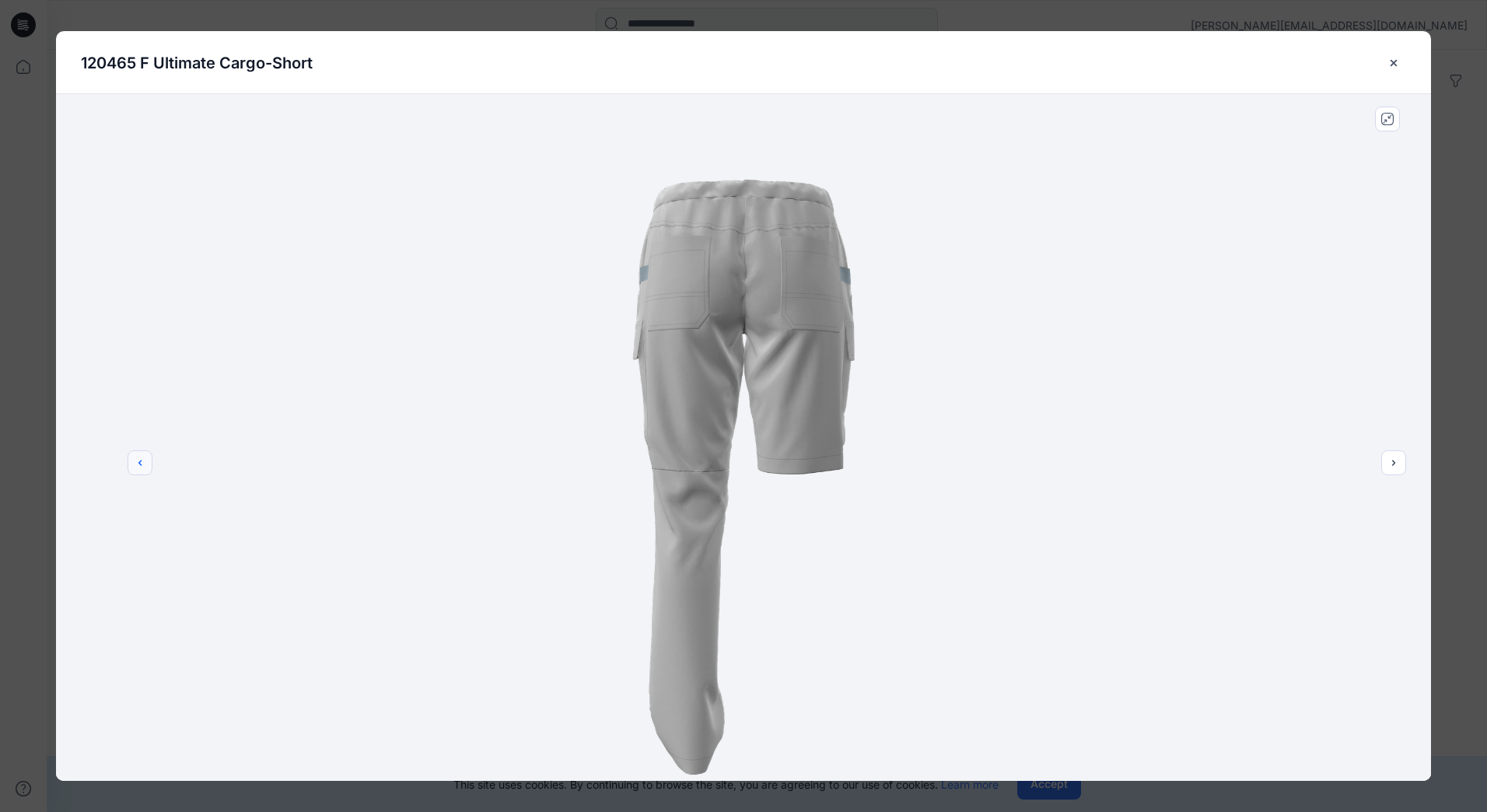
click at [130, 462] on button "previous" at bounding box center [140, 463] width 25 height 25
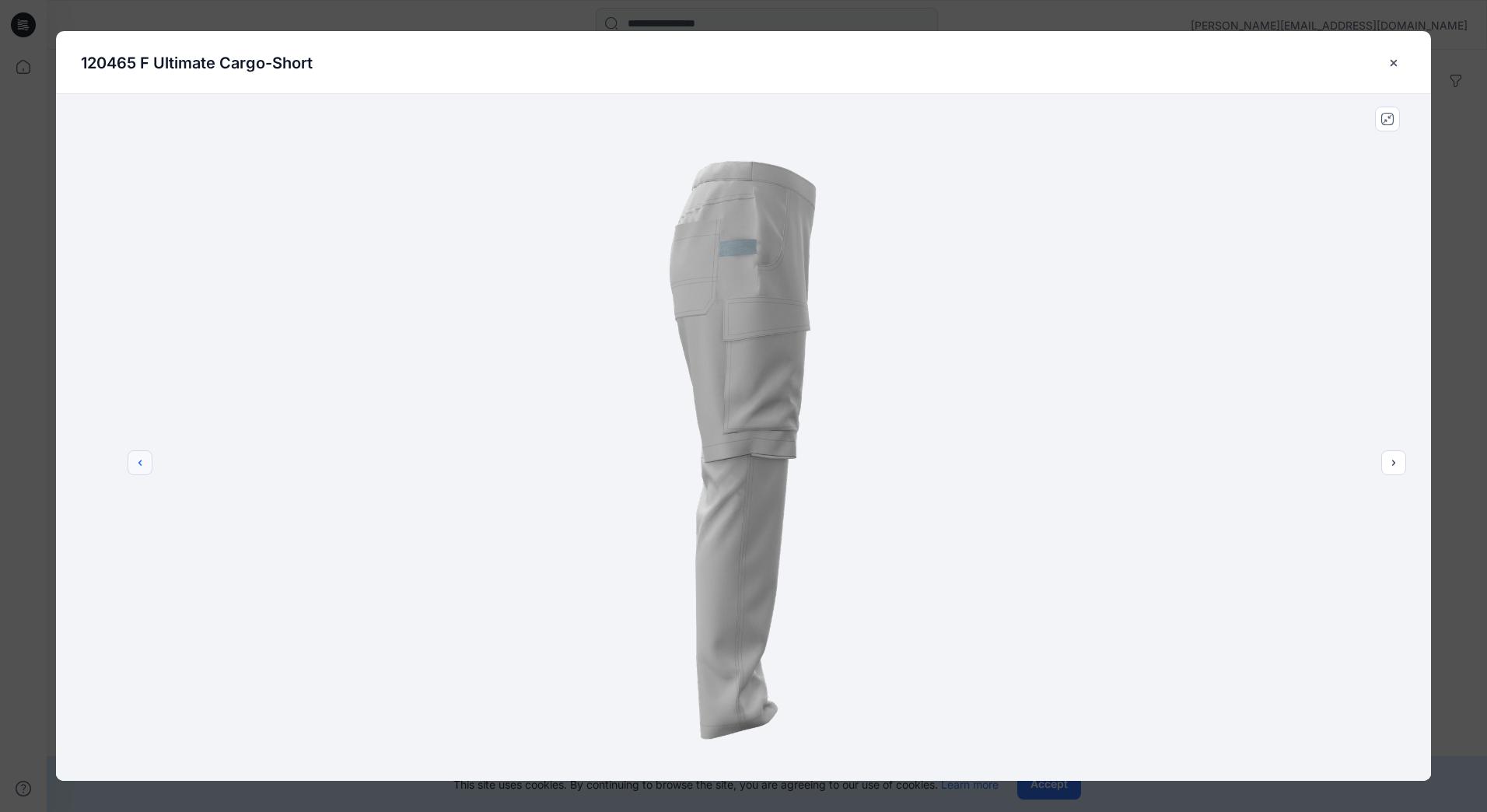
click at [131, 460] on button "previous" at bounding box center [140, 463] width 25 height 25
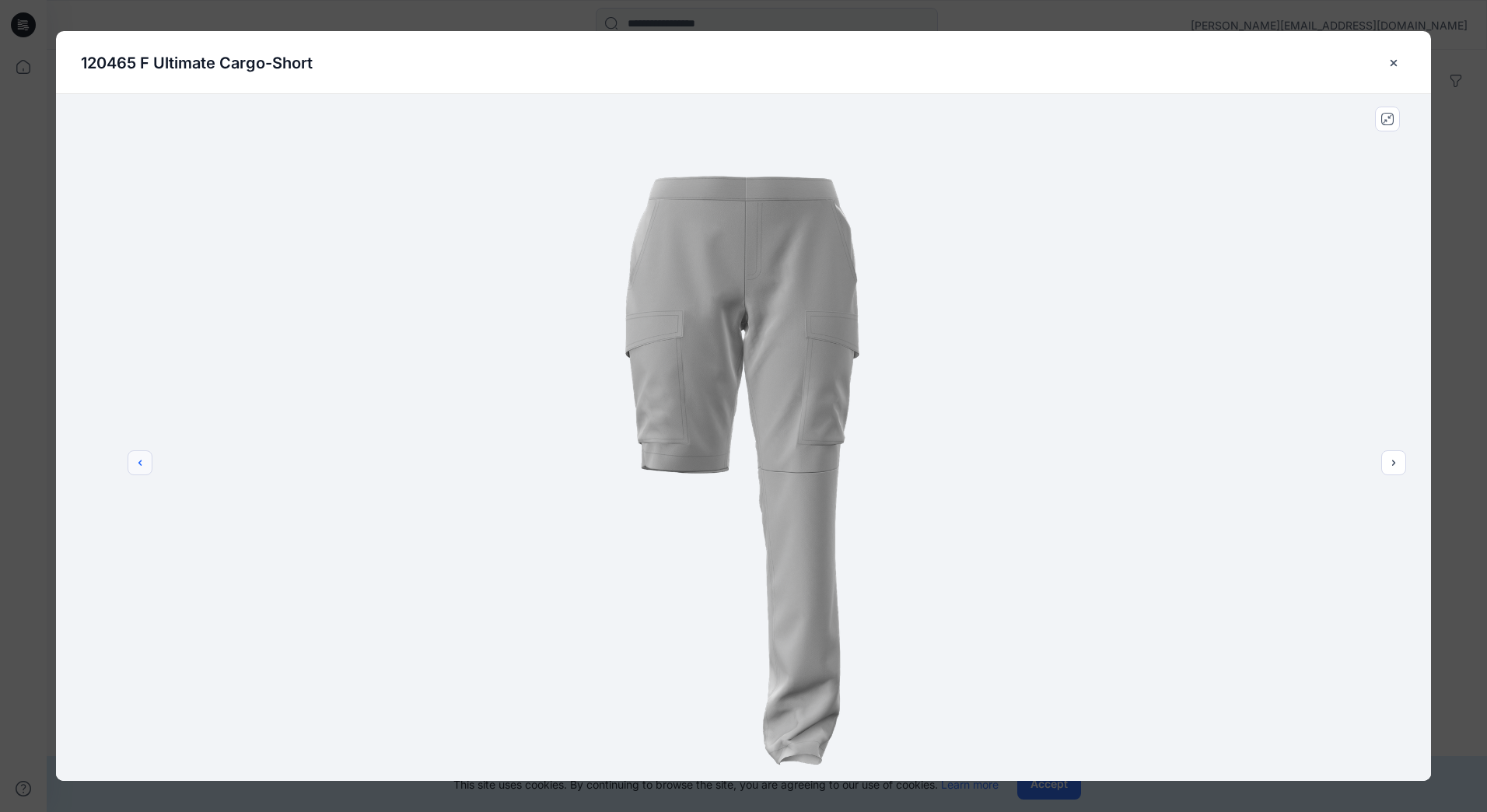
click at [132, 460] on button "previous" at bounding box center [140, 463] width 25 height 25
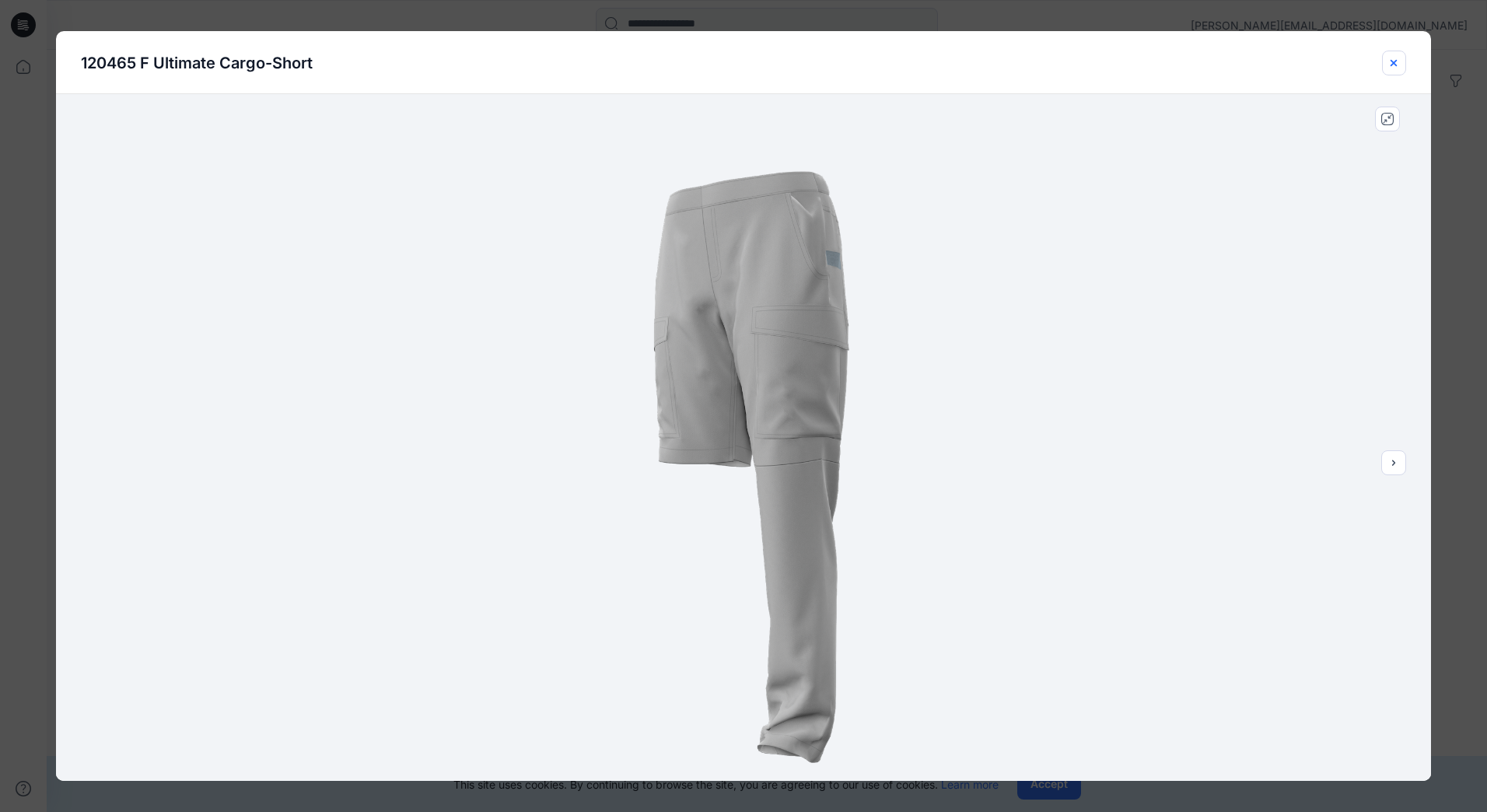
click at [1404, 62] on button "close-btn" at bounding box center [1394, 63] width 24 height 25
